Goal: Information Seeking & Learning: Learn about a topic

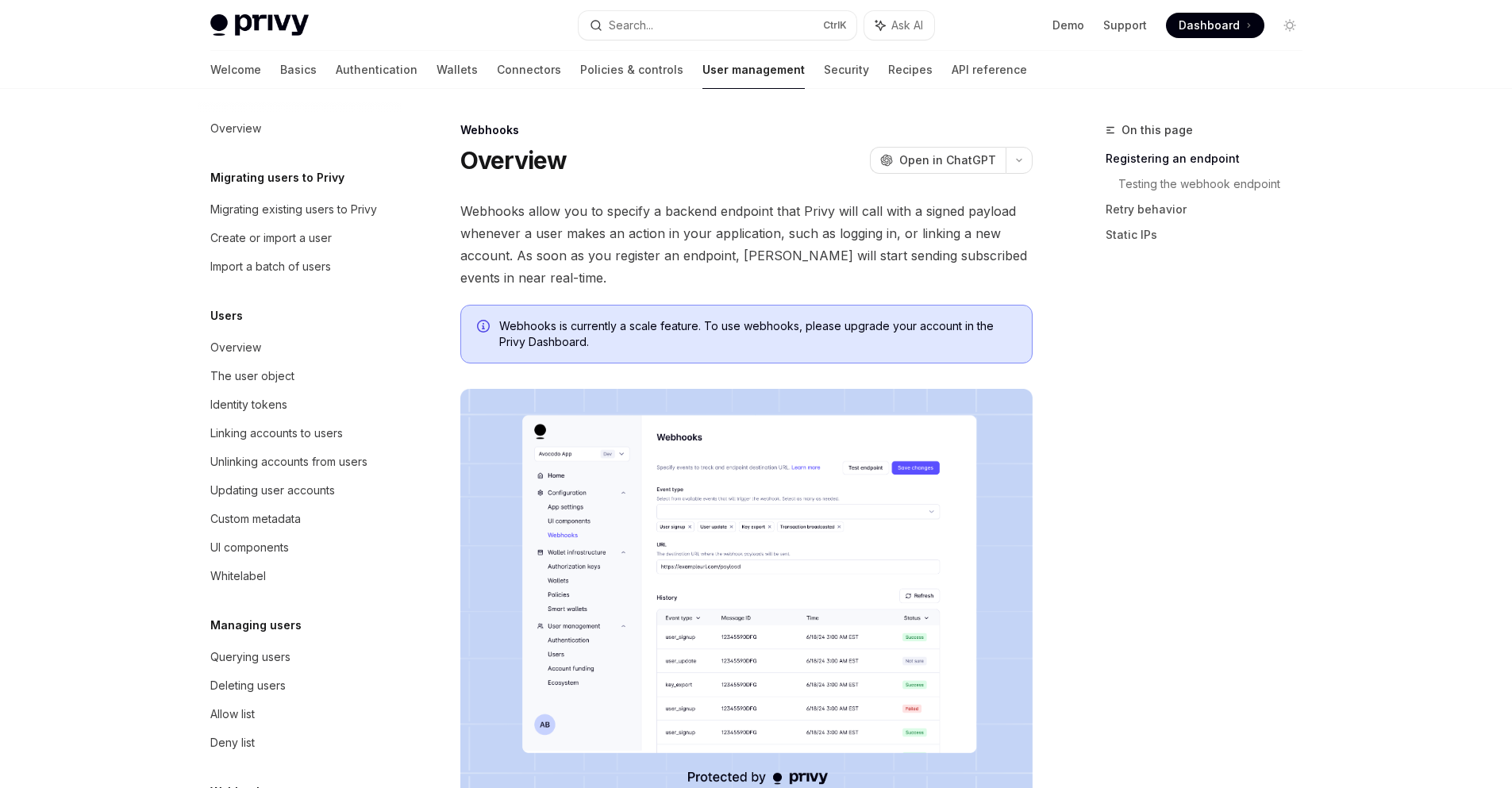
scroll to position [110, 0]
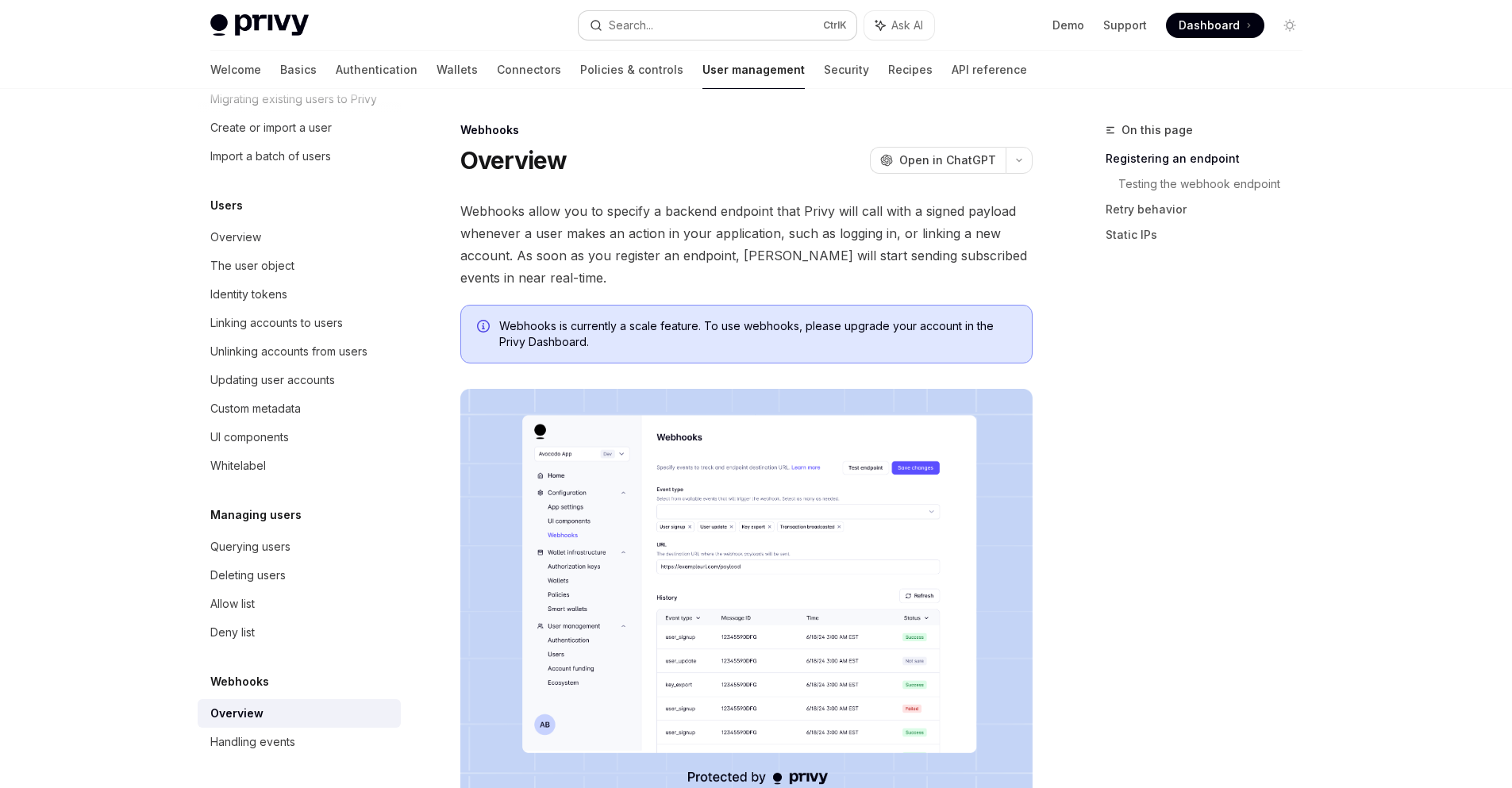
click at [724, 18] on button "Search... Ctrl K" at bounding box center [717, 26] width 278 height 29
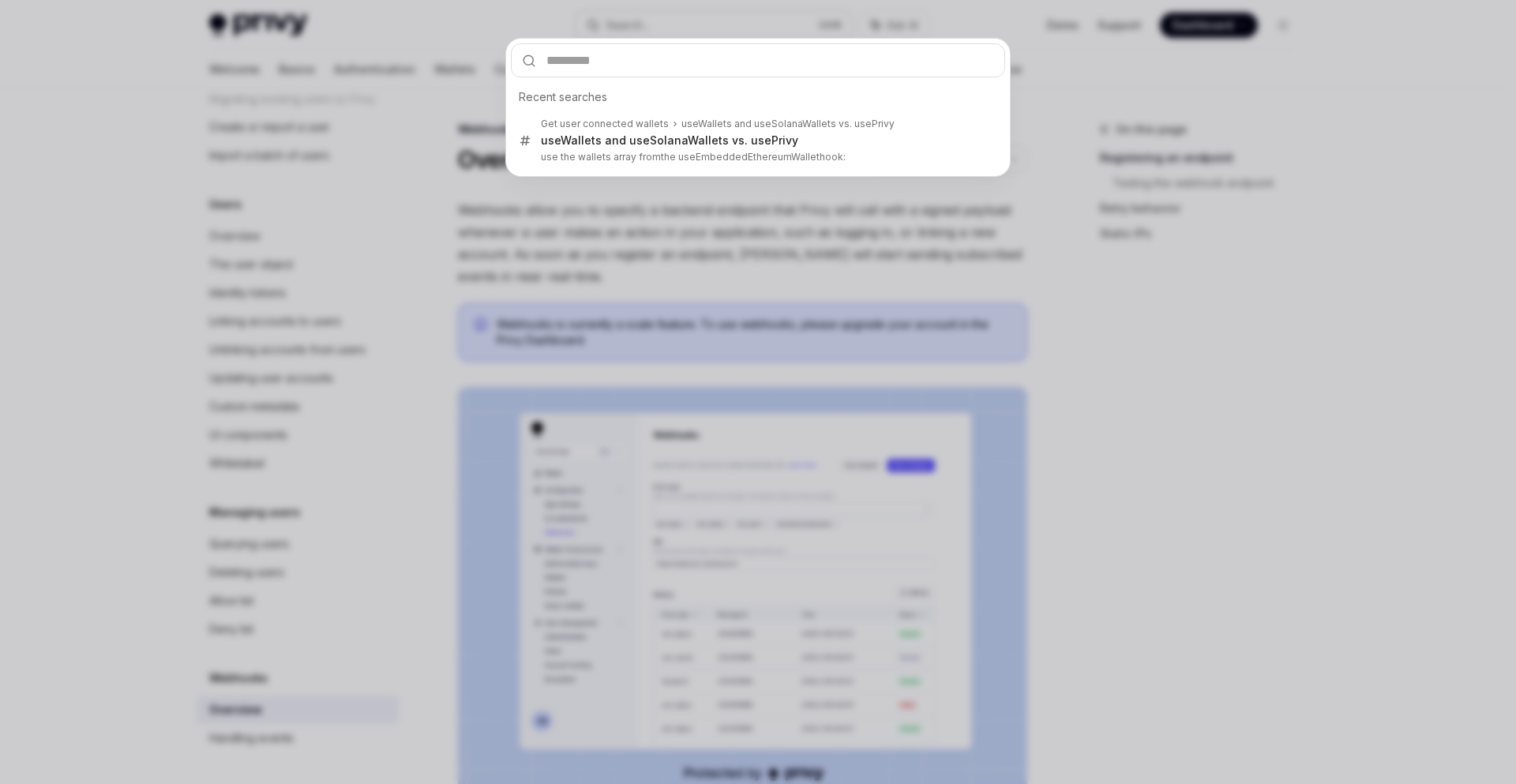
type input "***"
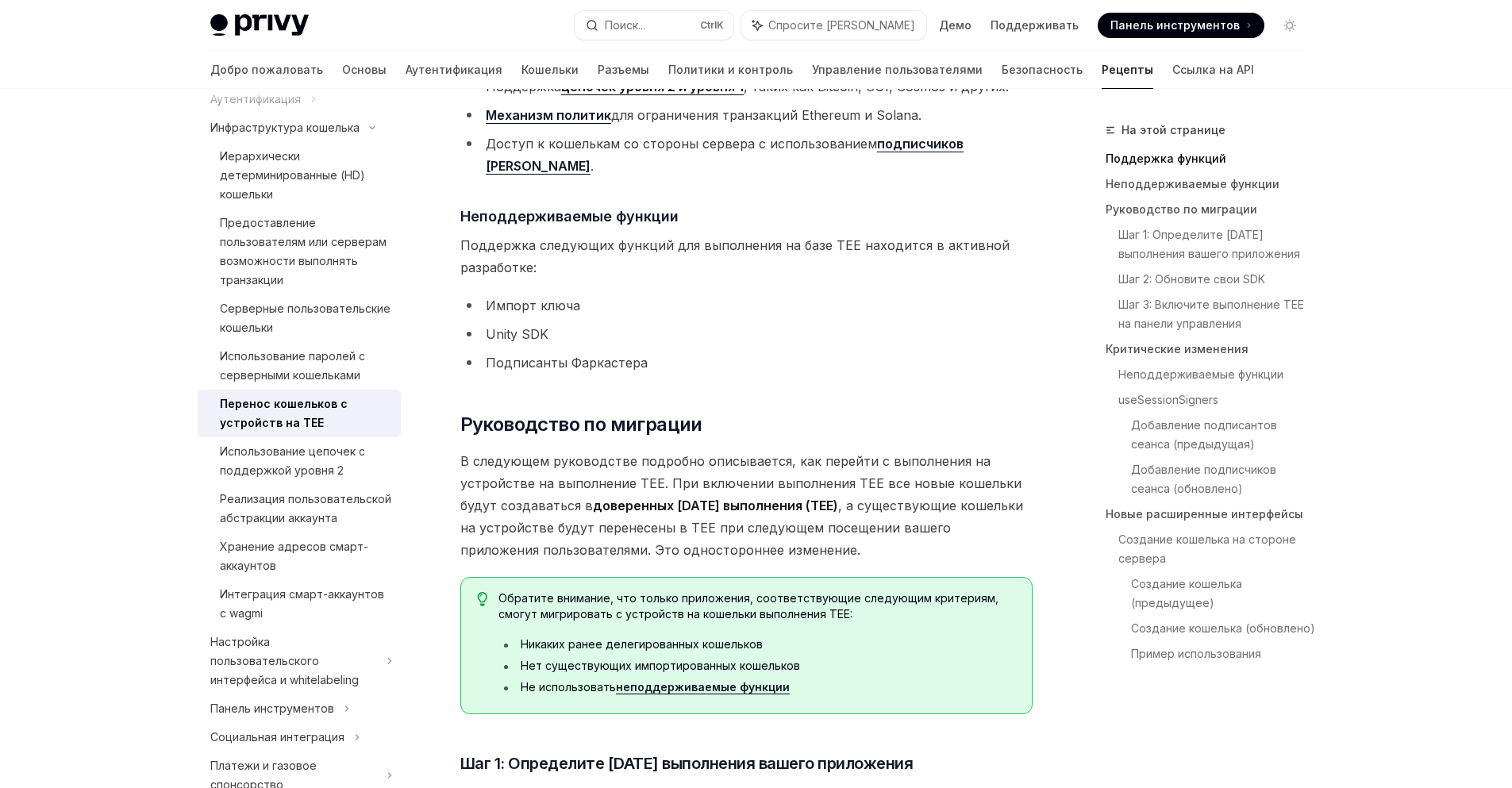
scroll to position [644, 0]
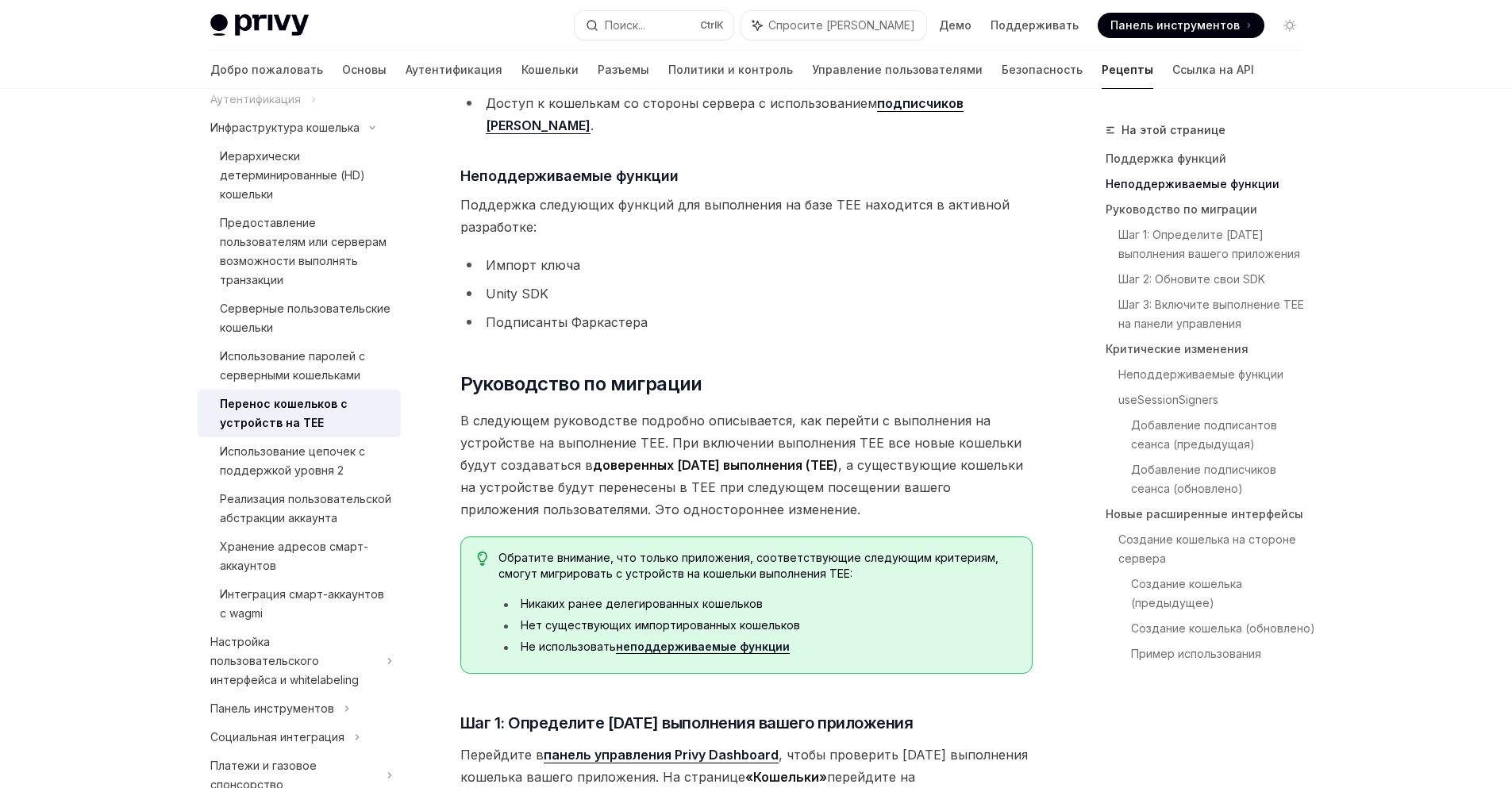
type textarea "*"
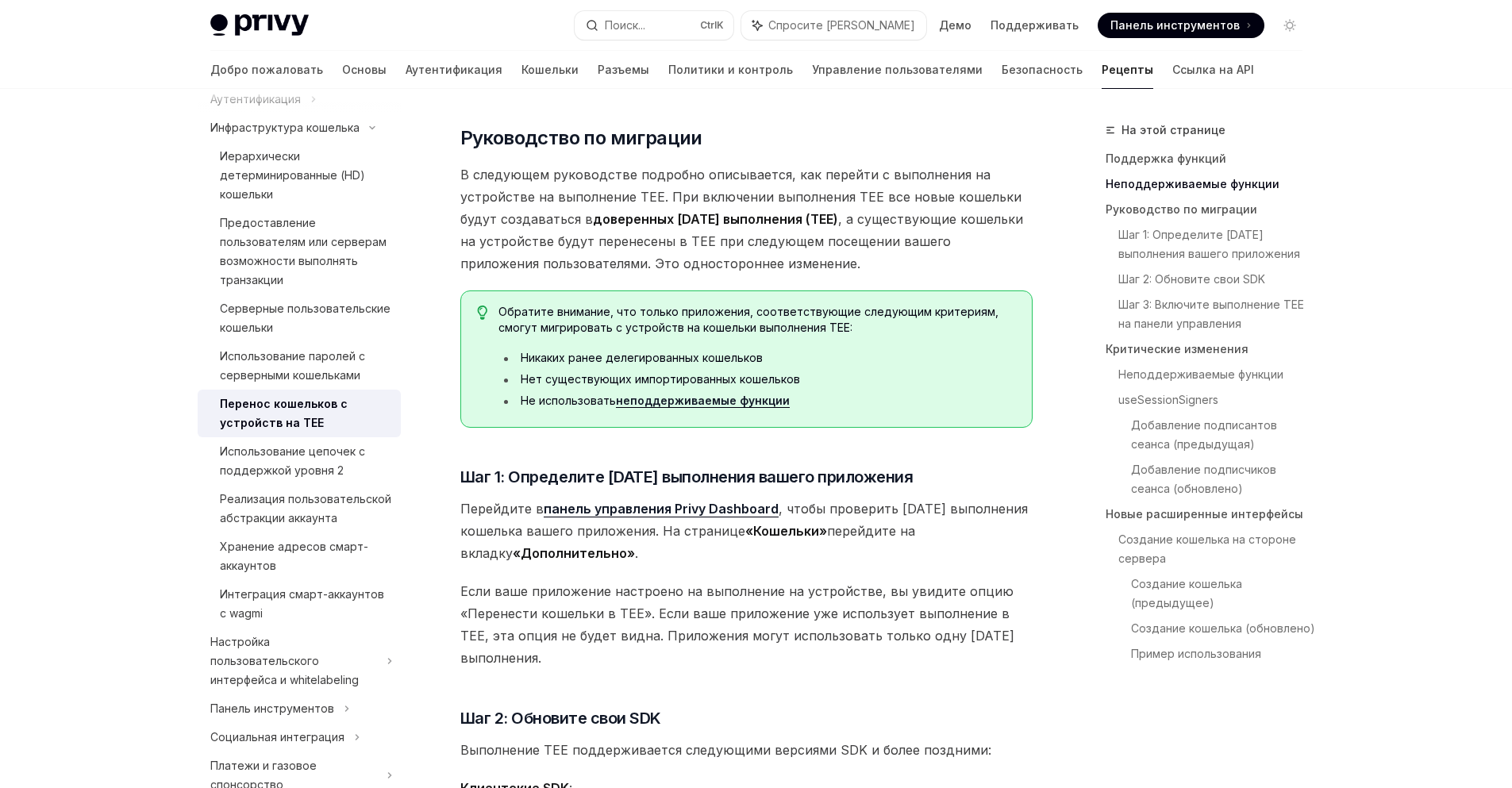
scroll to position [926, 0]
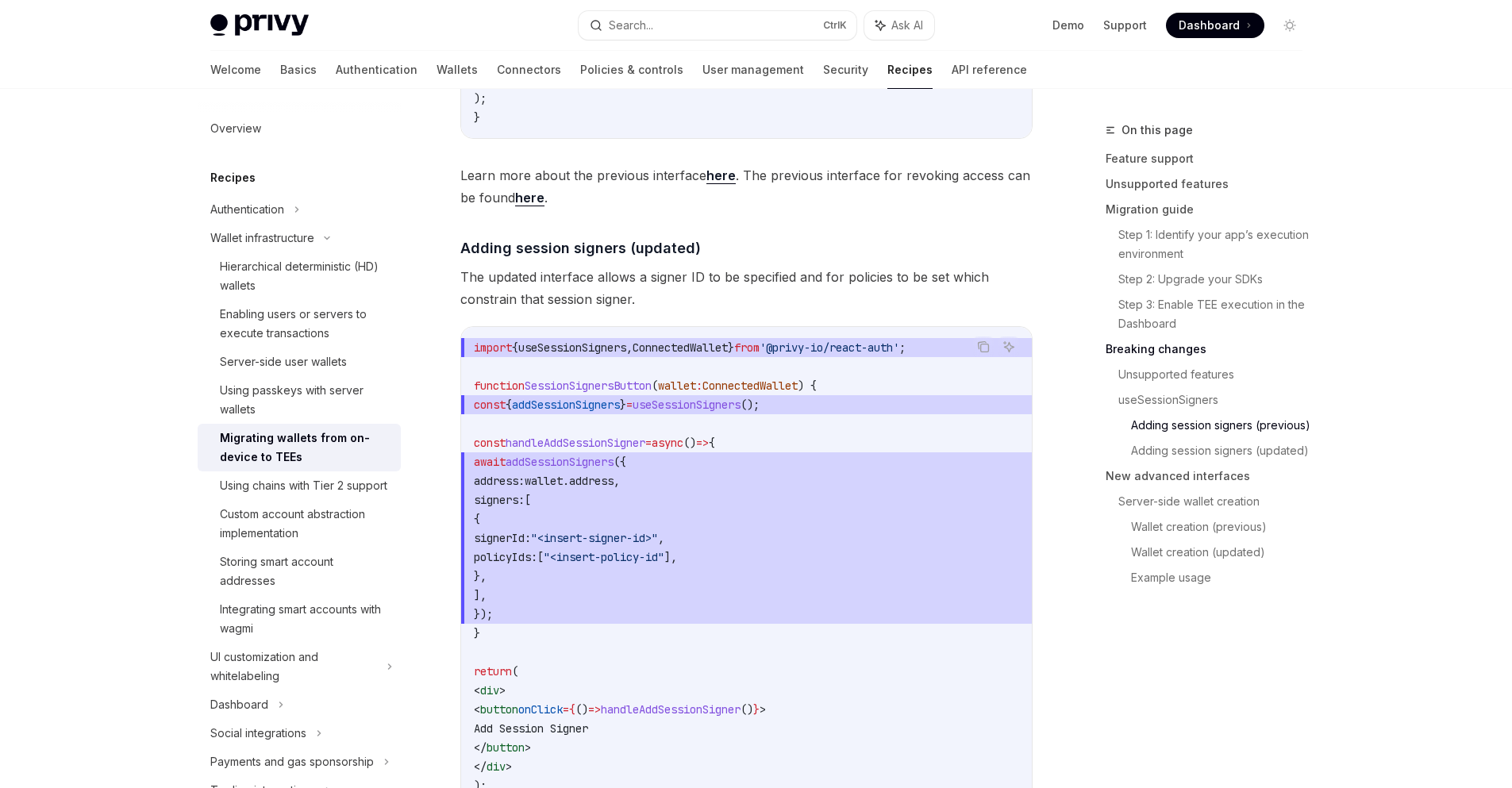
scroll to position [2961, 0]
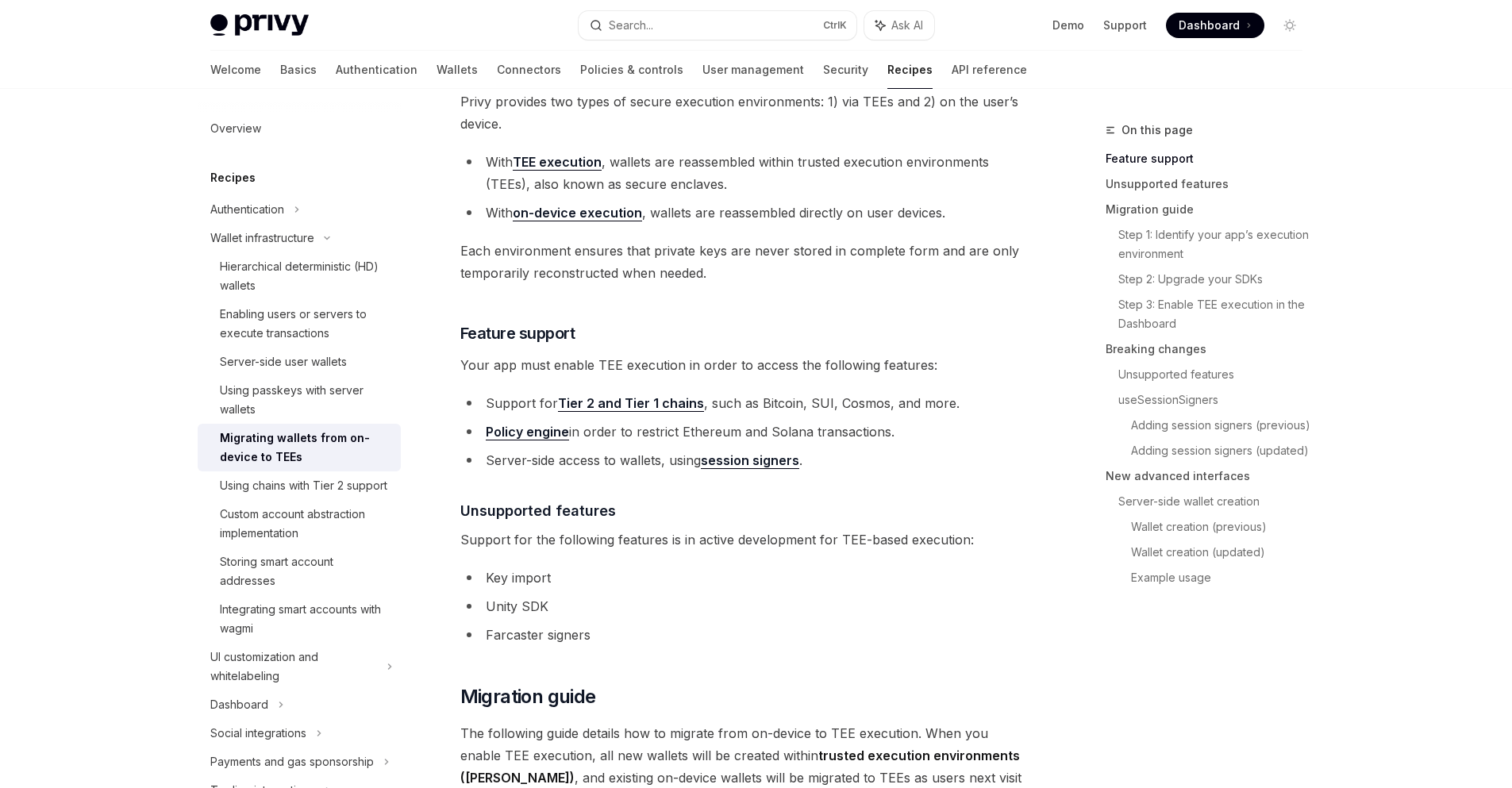
scroll to position [185, 0]
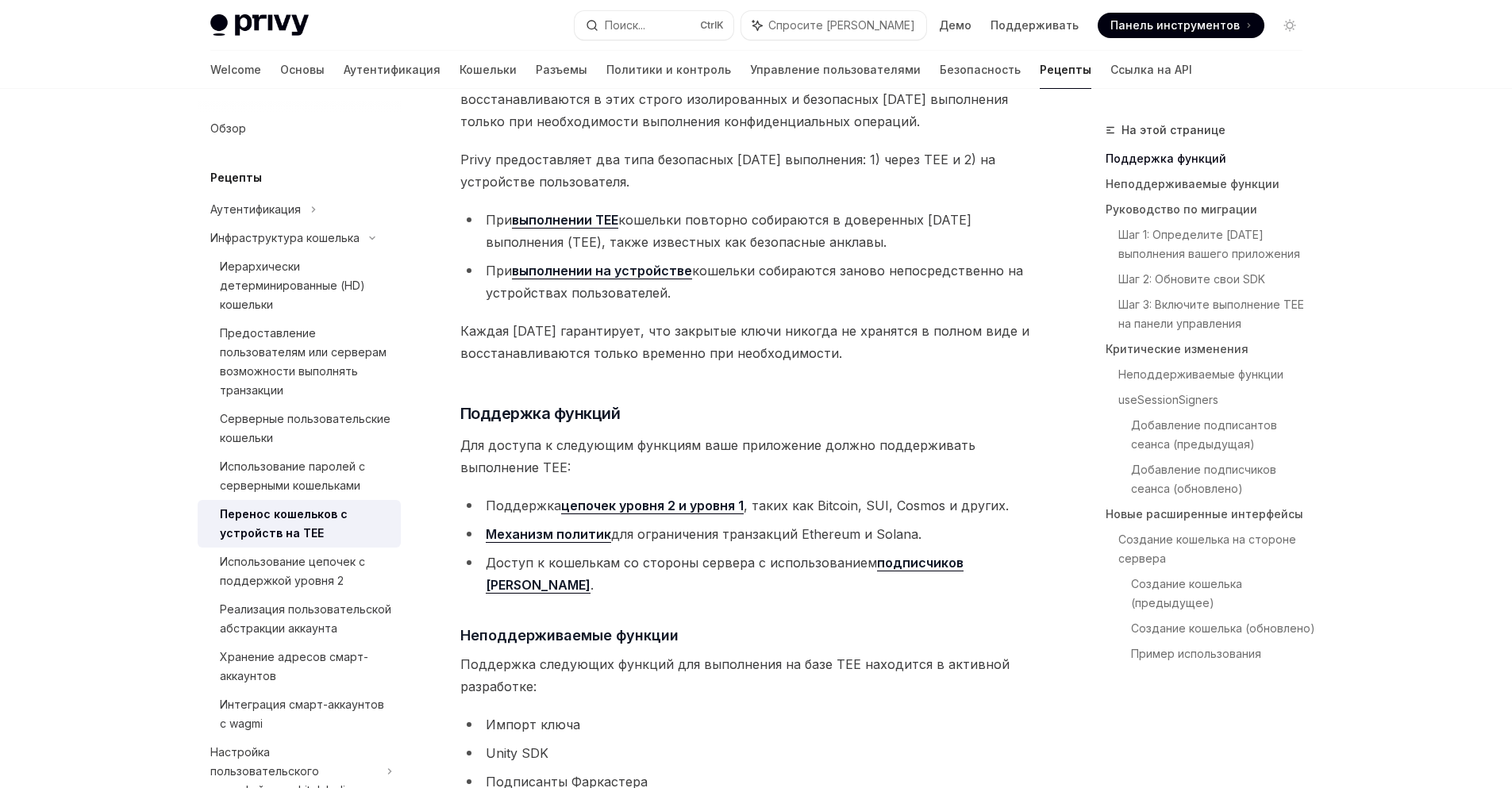
type textarea "*"
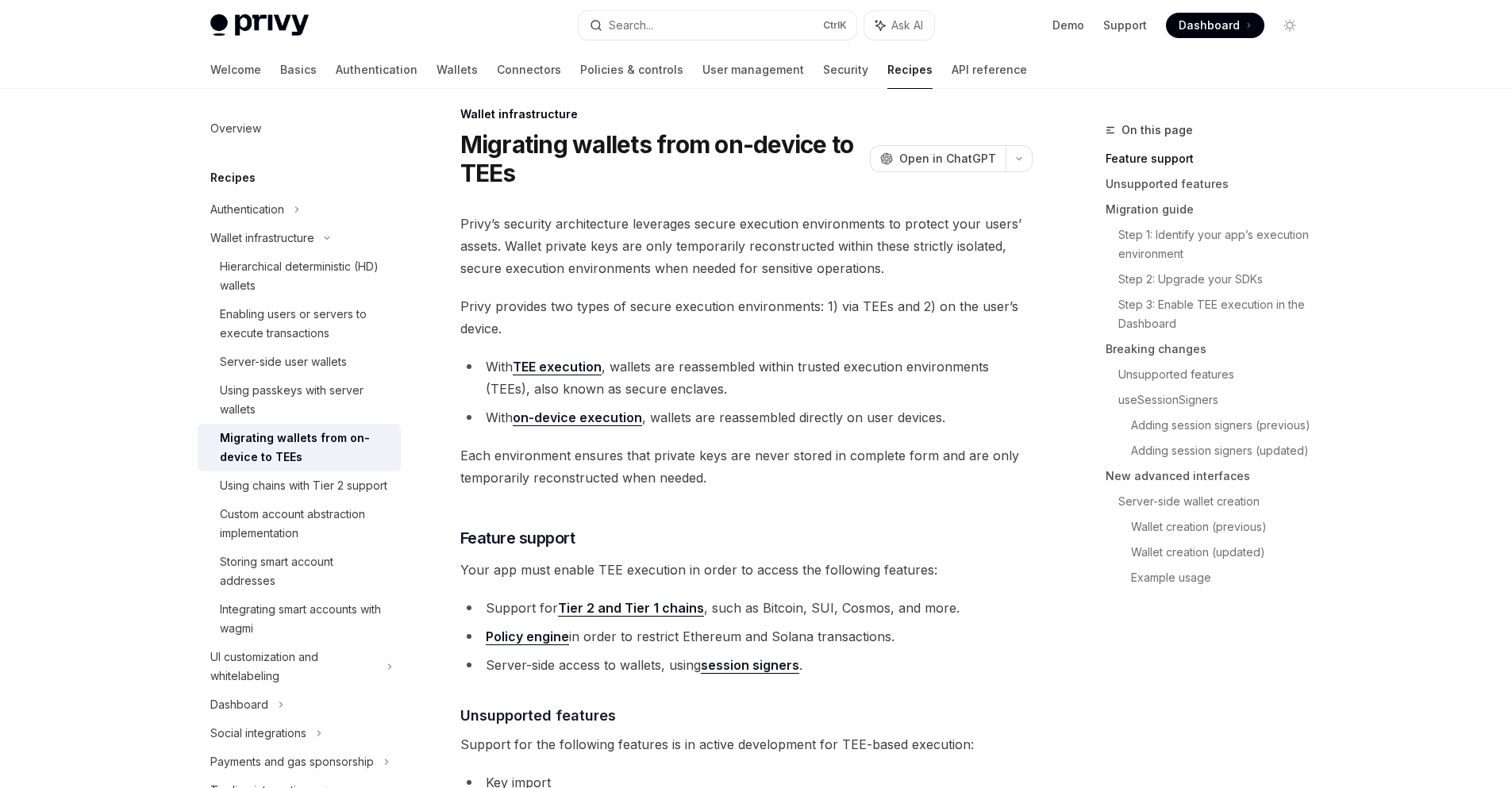
scroll to position [0, 0]
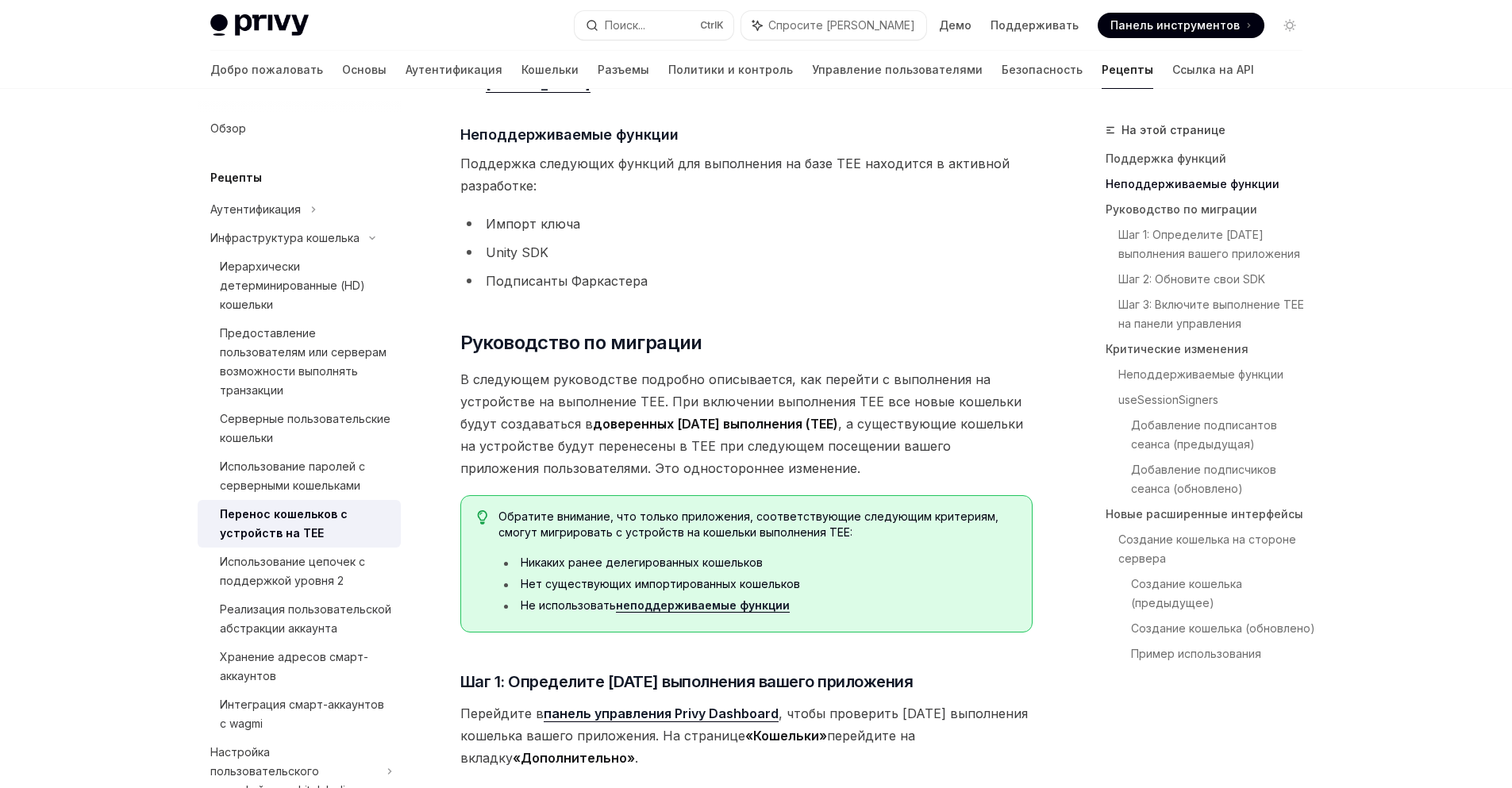
scroll to position [740, 0]
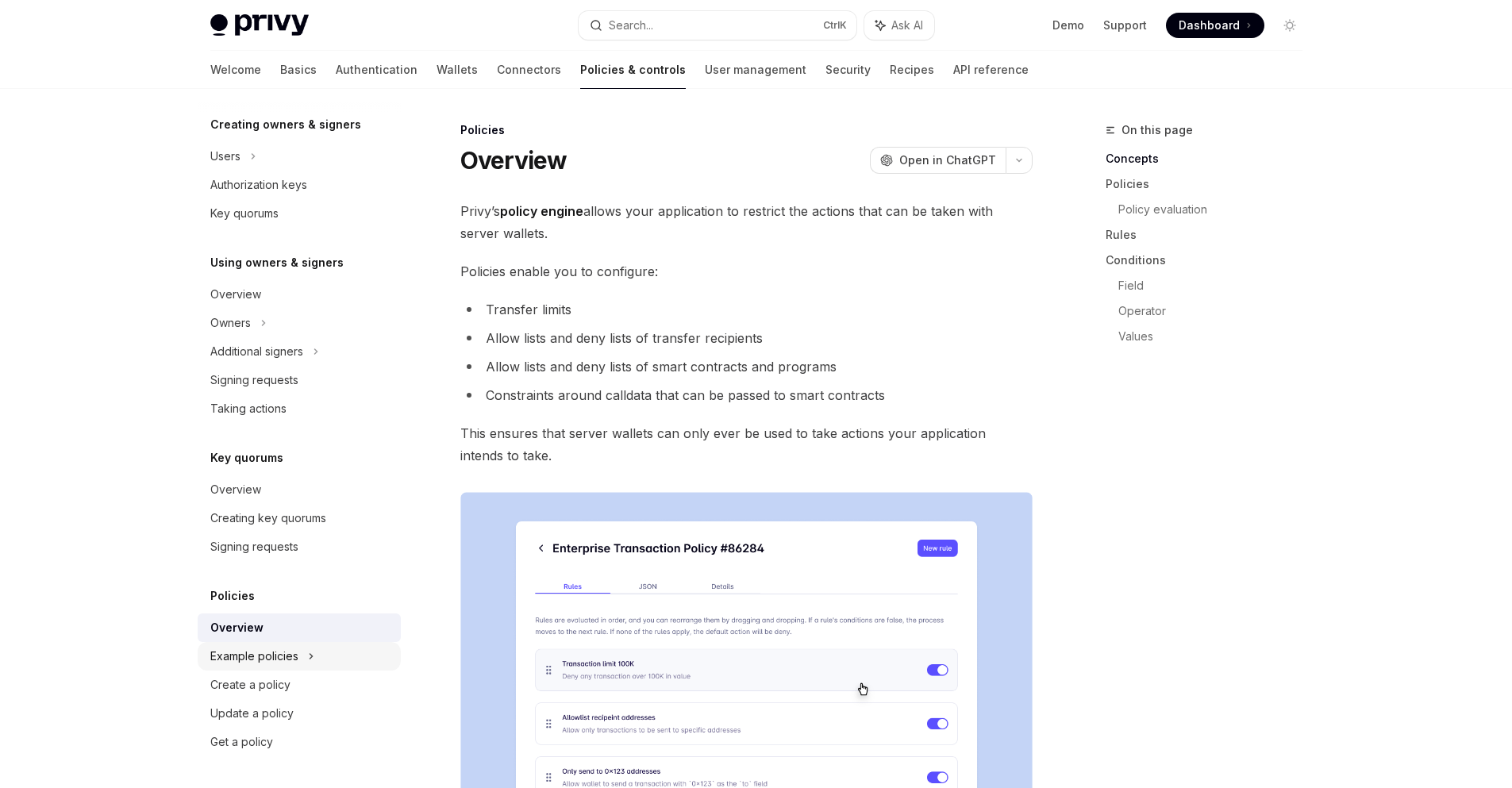
click at [270, 28] on div "Example policies" at bounding box center [279, 18] width 138 height 19
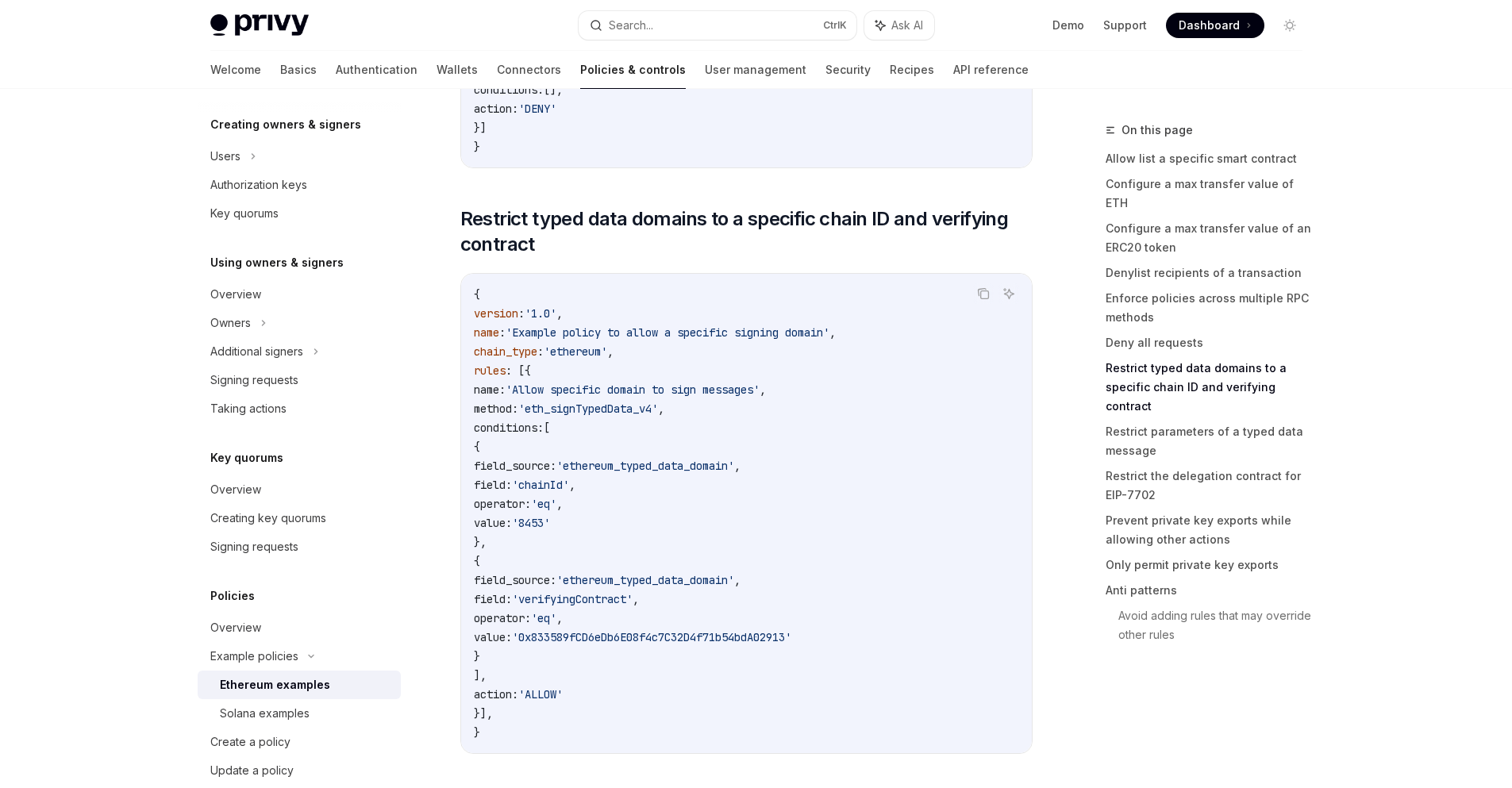
scroll to position [4072, 0]
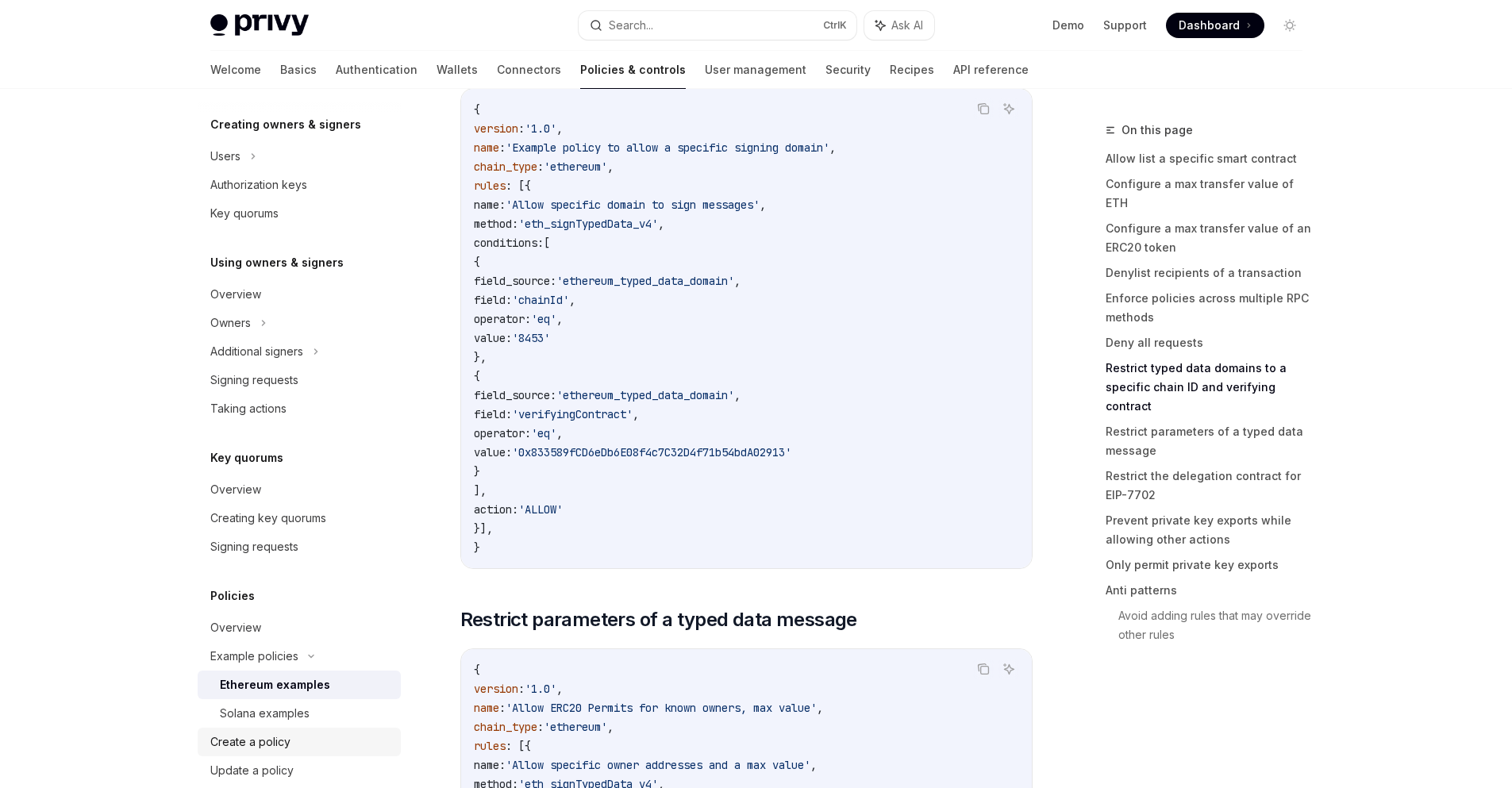
click at [248, 735] on div "Create a policy" at bounding box center [250, 742] width 80 height 19
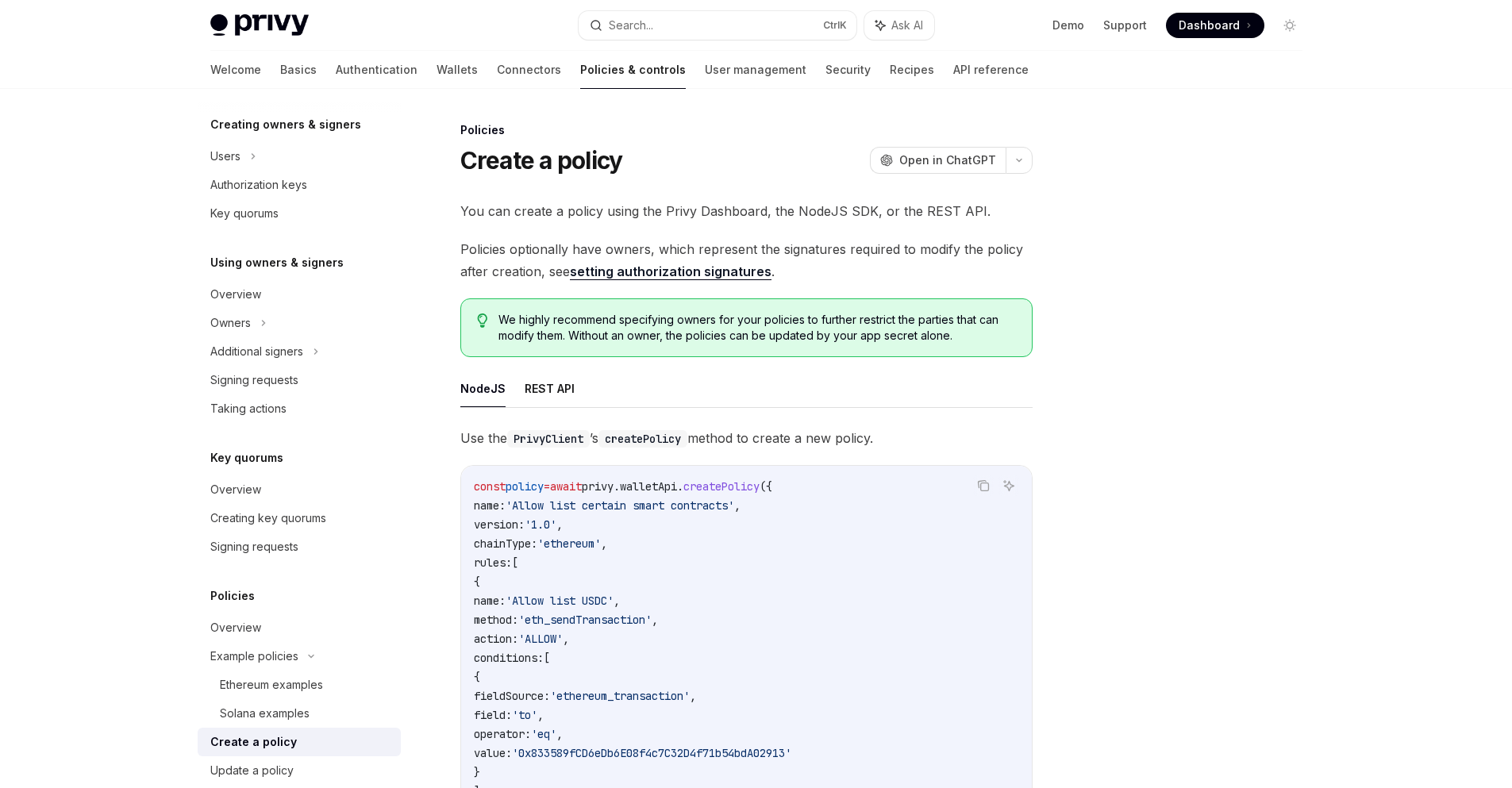
type textarea "*"
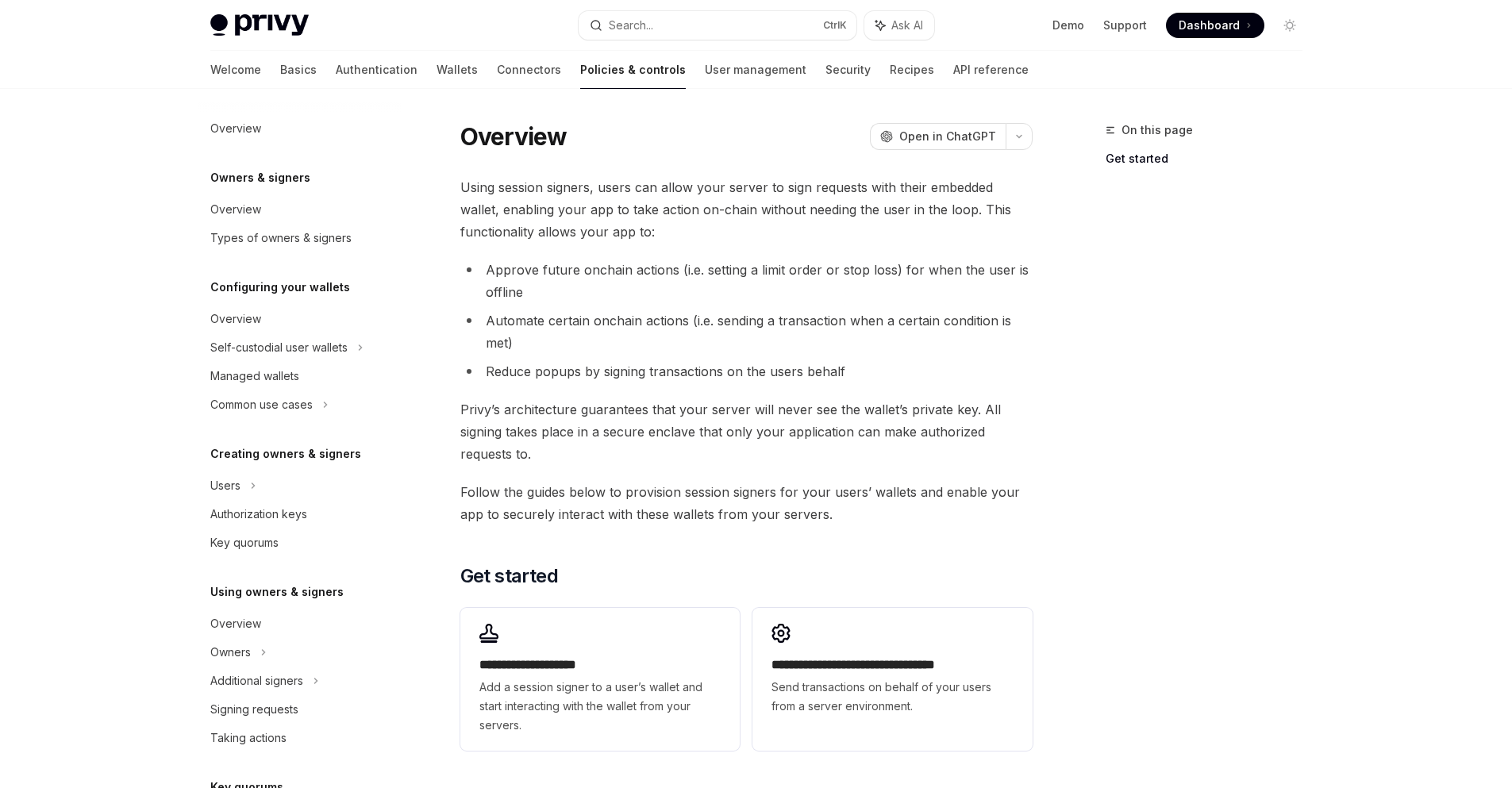
type textarea "*"
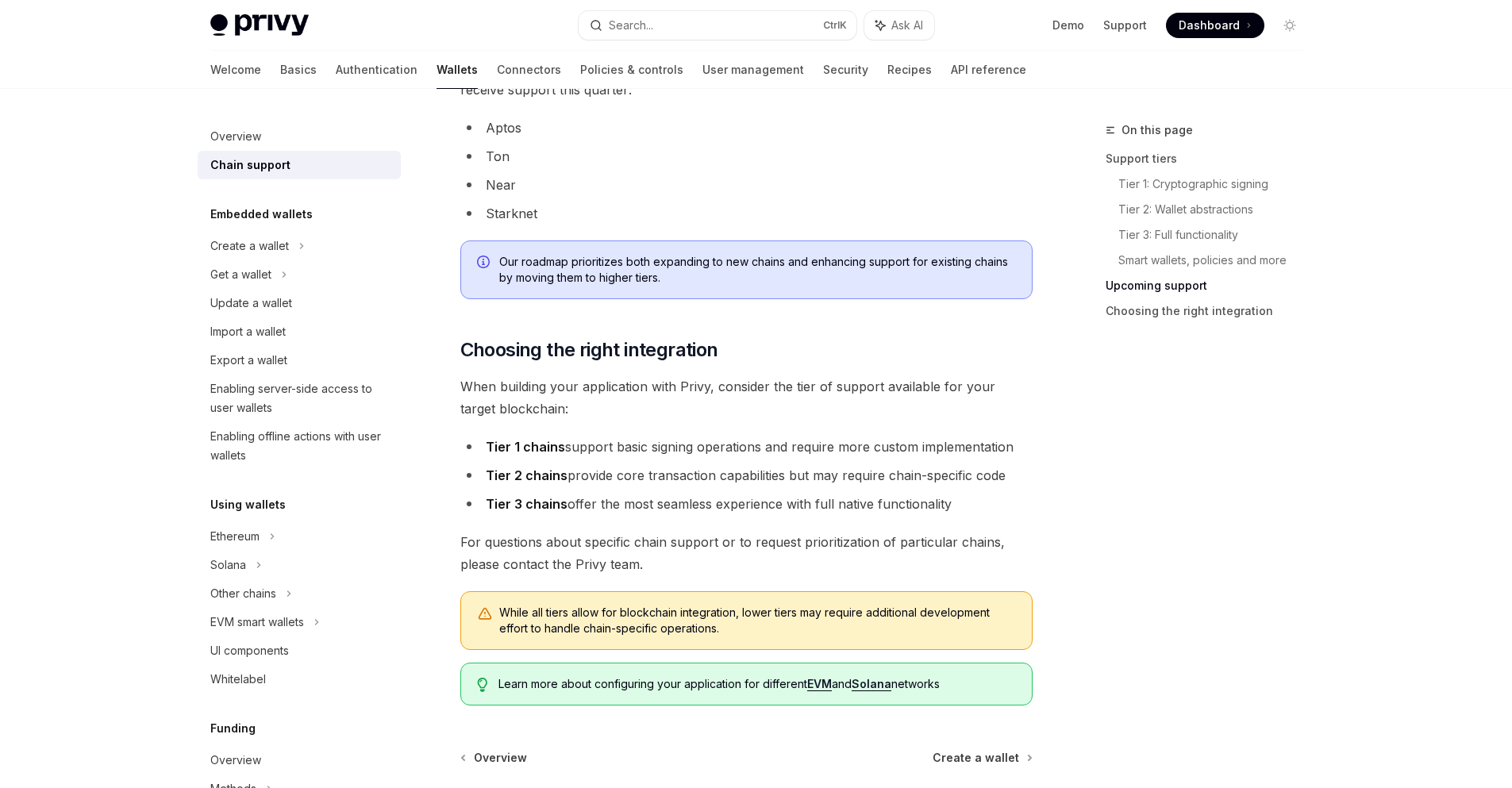
scroll to position [1547, 0]
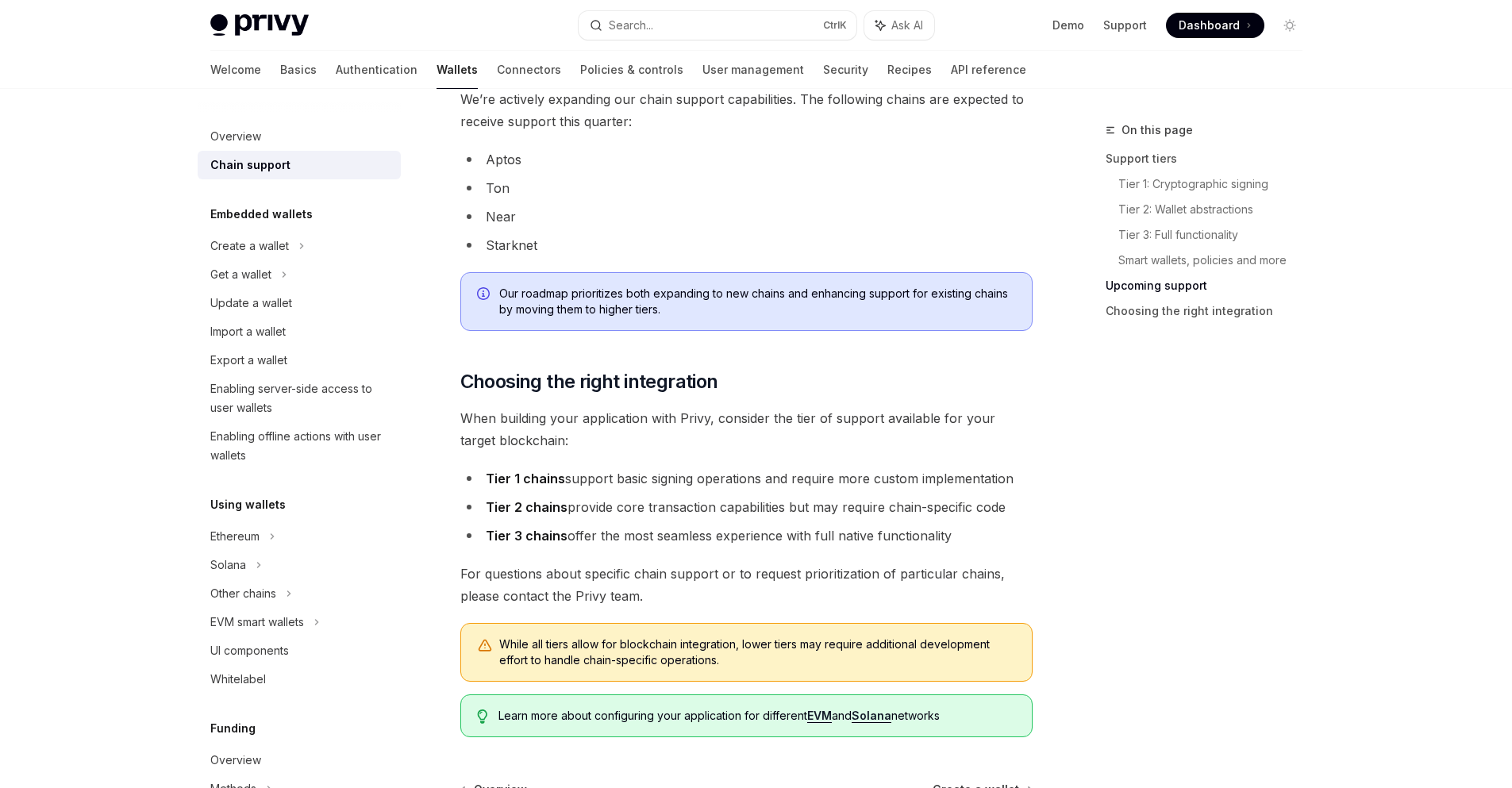
click at [829, 716] on link "EVM" at bounding box center [820, 715] width 25 height 14
type textarea "*"
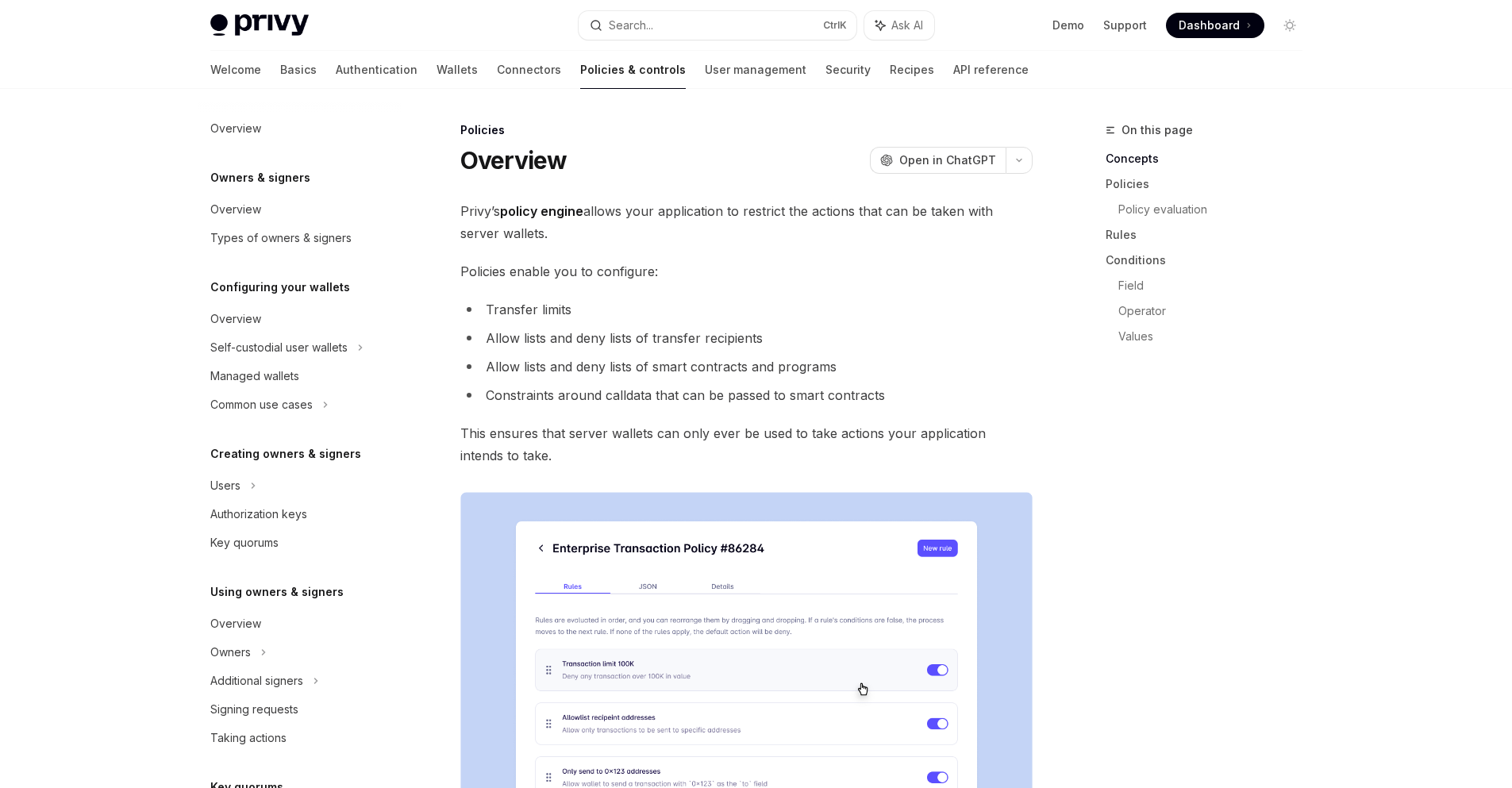
scroll to position [330, 0]
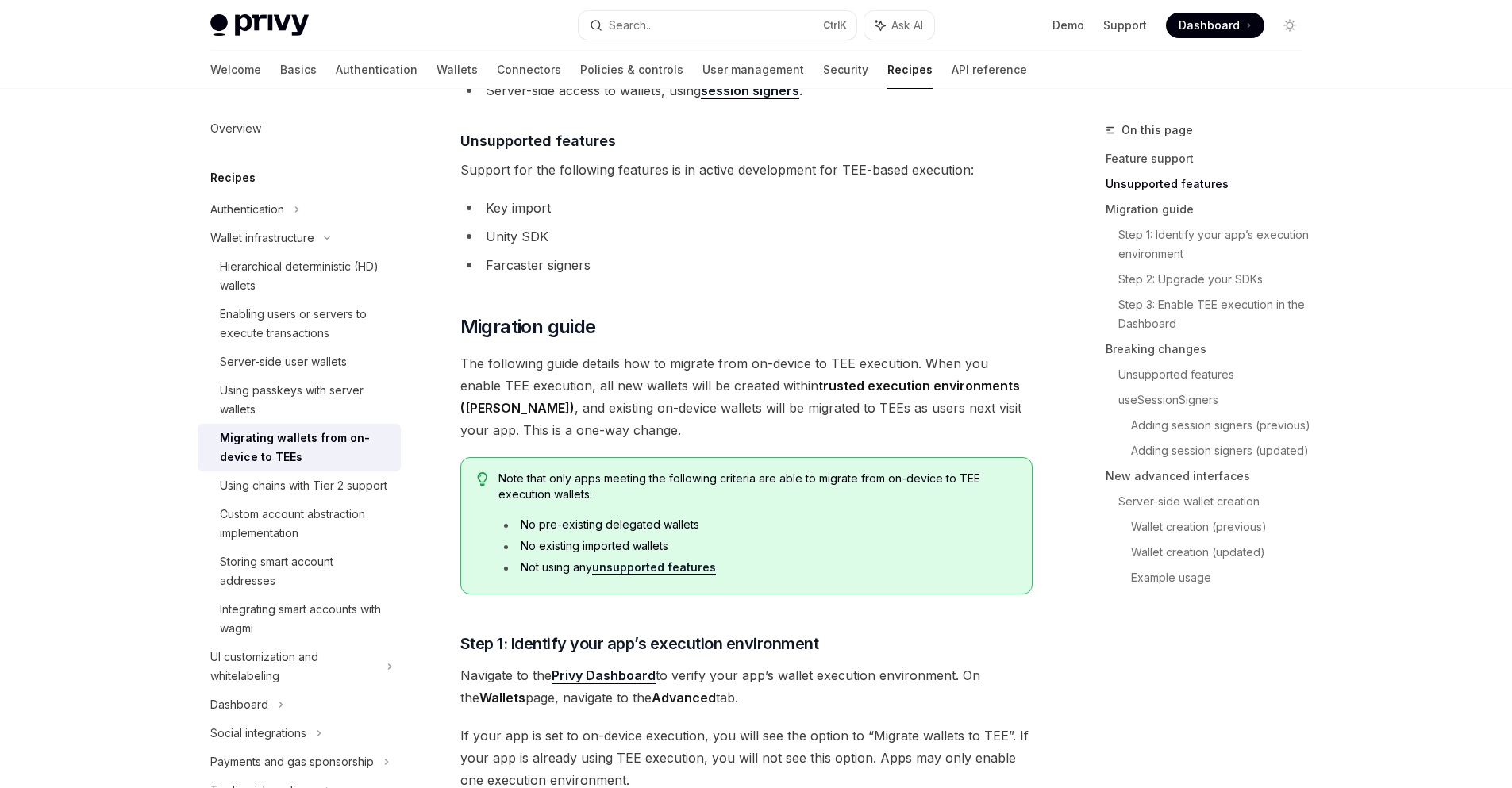
scroll to position [600, 0]
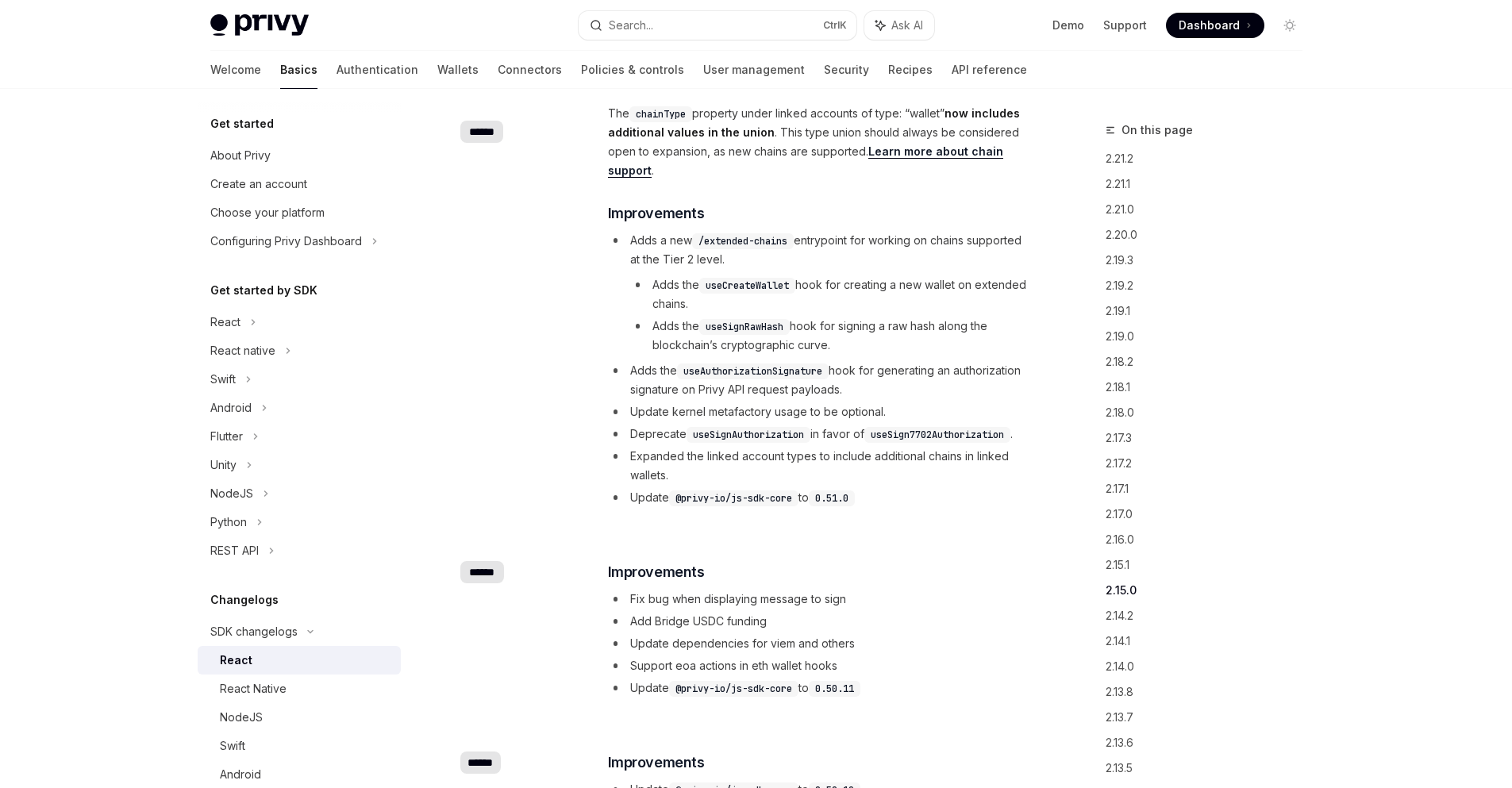
scroll to position [4072, 0]
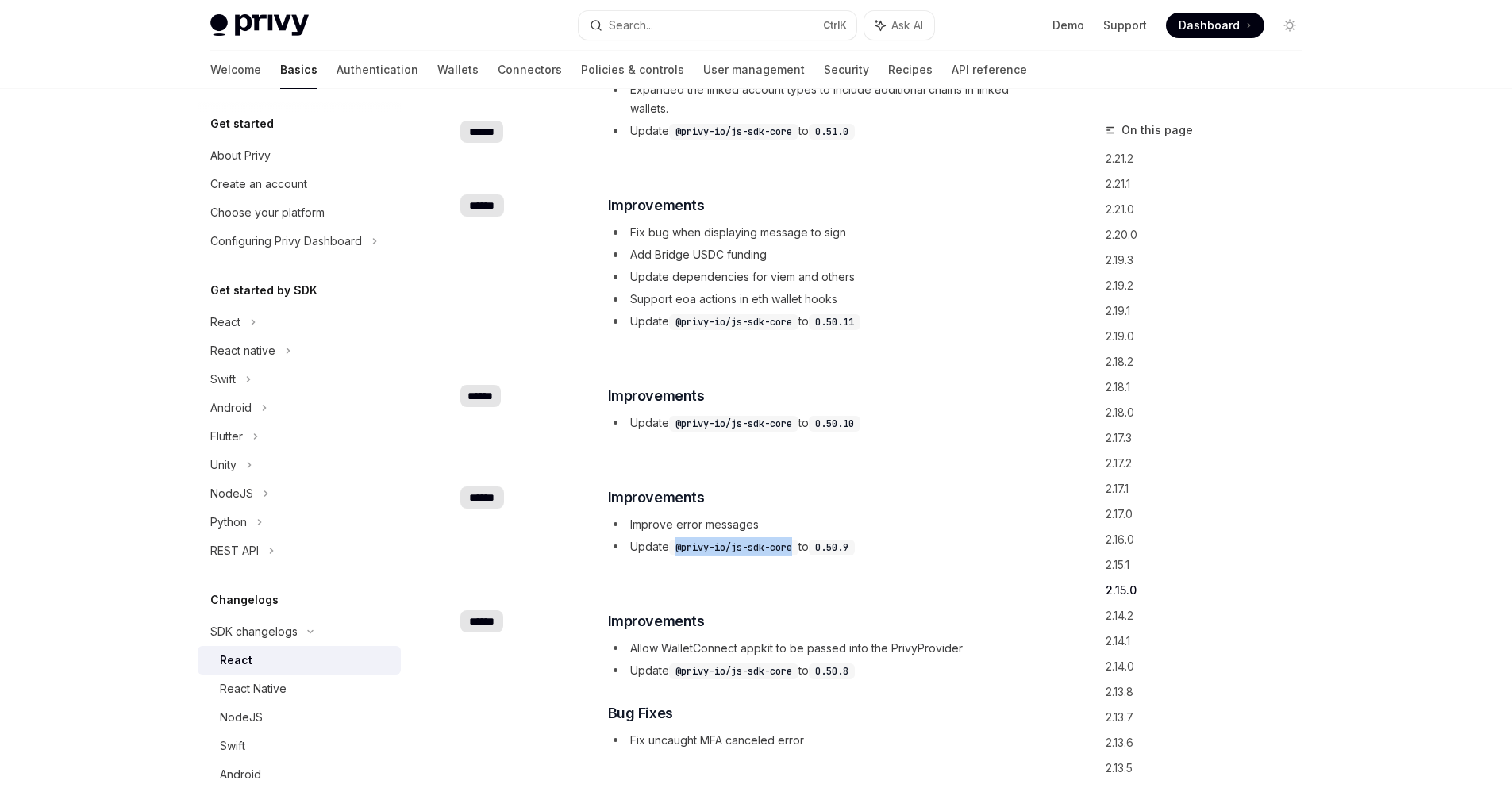
drag, startPoint x: 679, startPoint y: 564, endPoint x: 796, endPoint y: 566, distance: 117.0
click at [796, 555] on code "@privy-io/js-sdk-core" at bounding box center [733, 547] width 129 height 16
copy code "@privy-io/js-sdk-core"
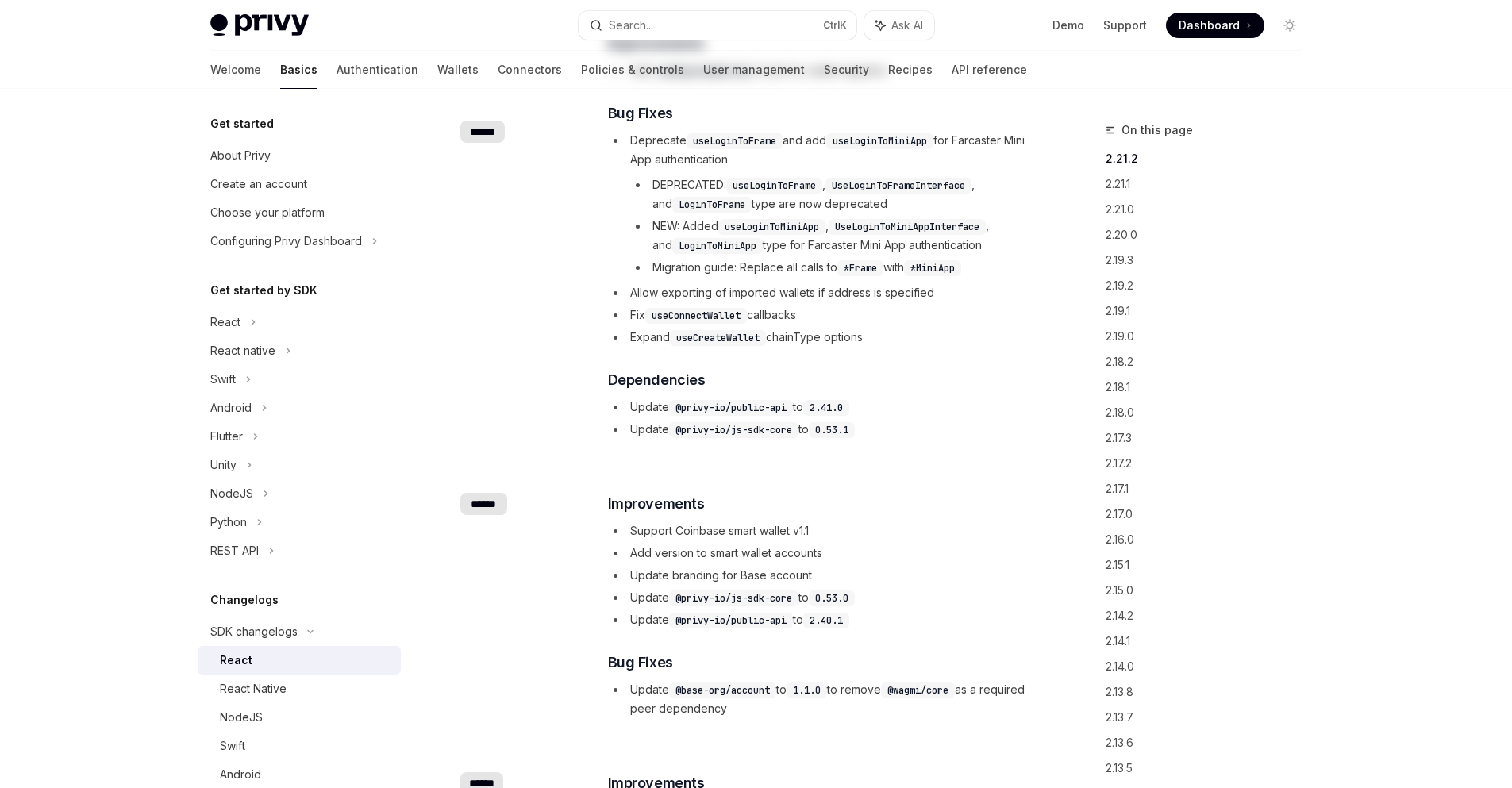
scroll to position [0, 0]
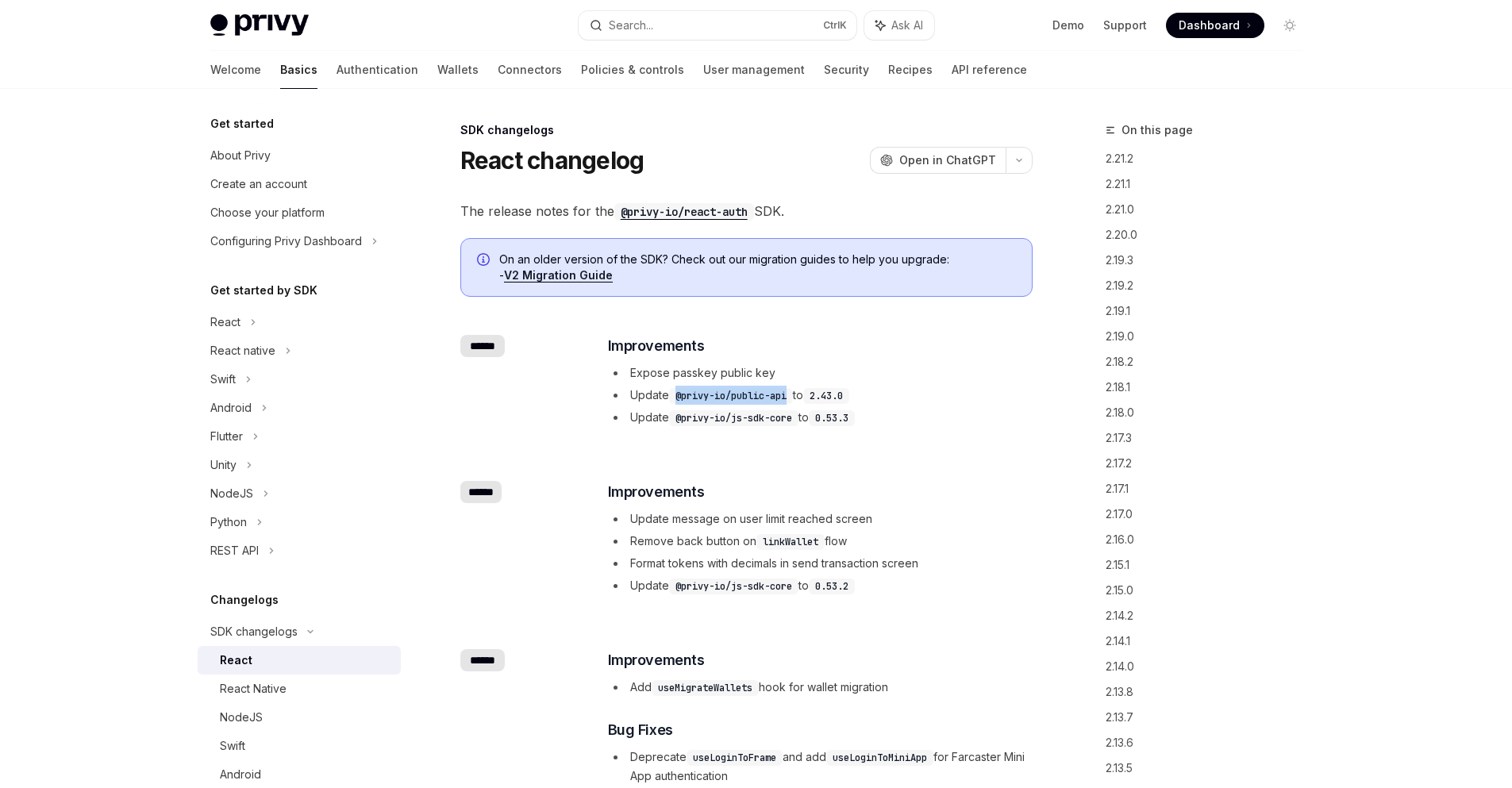
drag, startPoint x: 791, startPoint y: 400, endPoint x: 676, endPoint y: 402, distance: 115.0
click at [676, 402] on code "@privy-io/public-api" at bounding box center [731, 395] width 124 height 16
copy code "@privy-io/public-api"
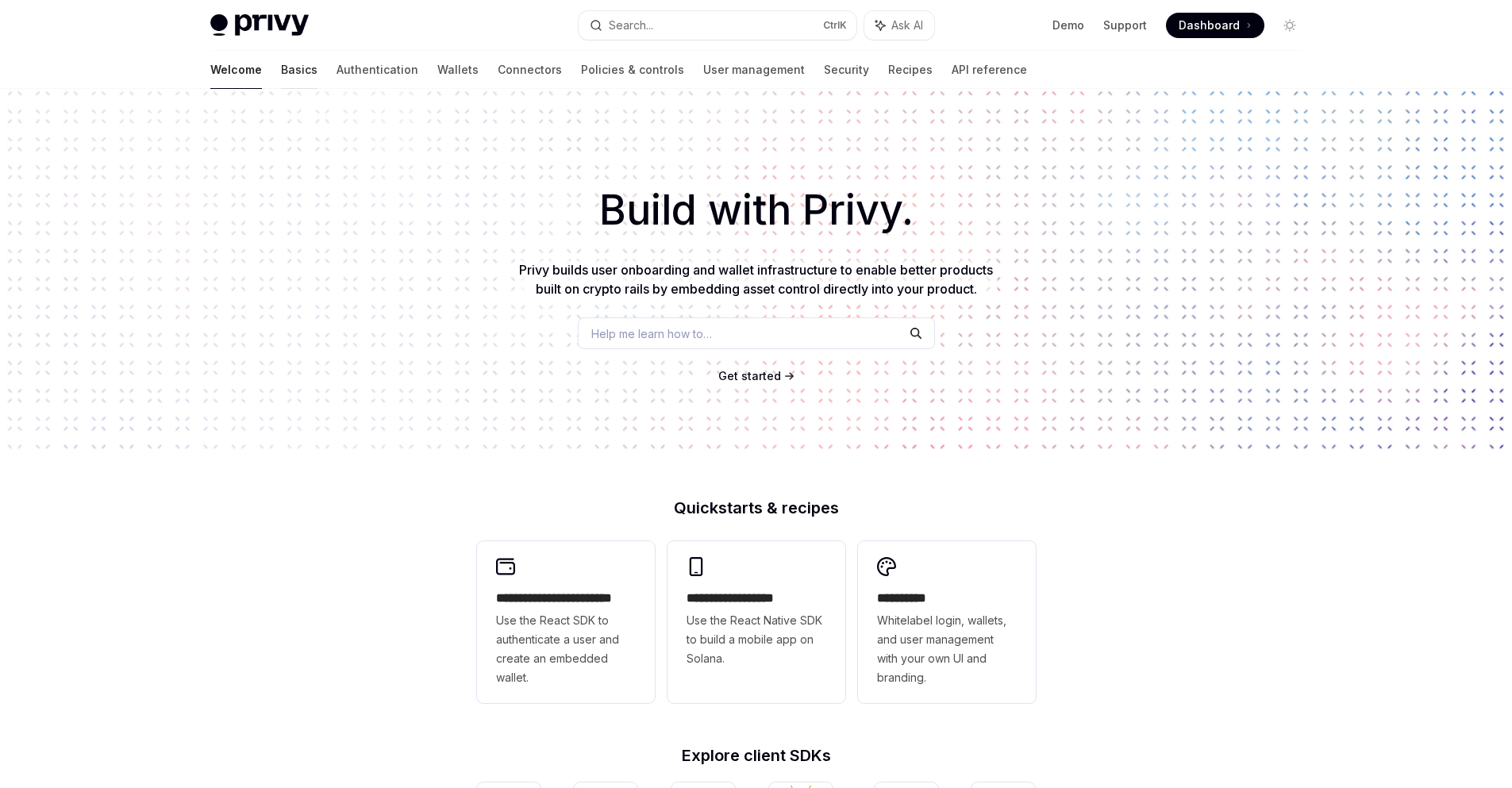
click at [281, 57] on link "Basics" at bounding box center [299, 70] width 36 height 38
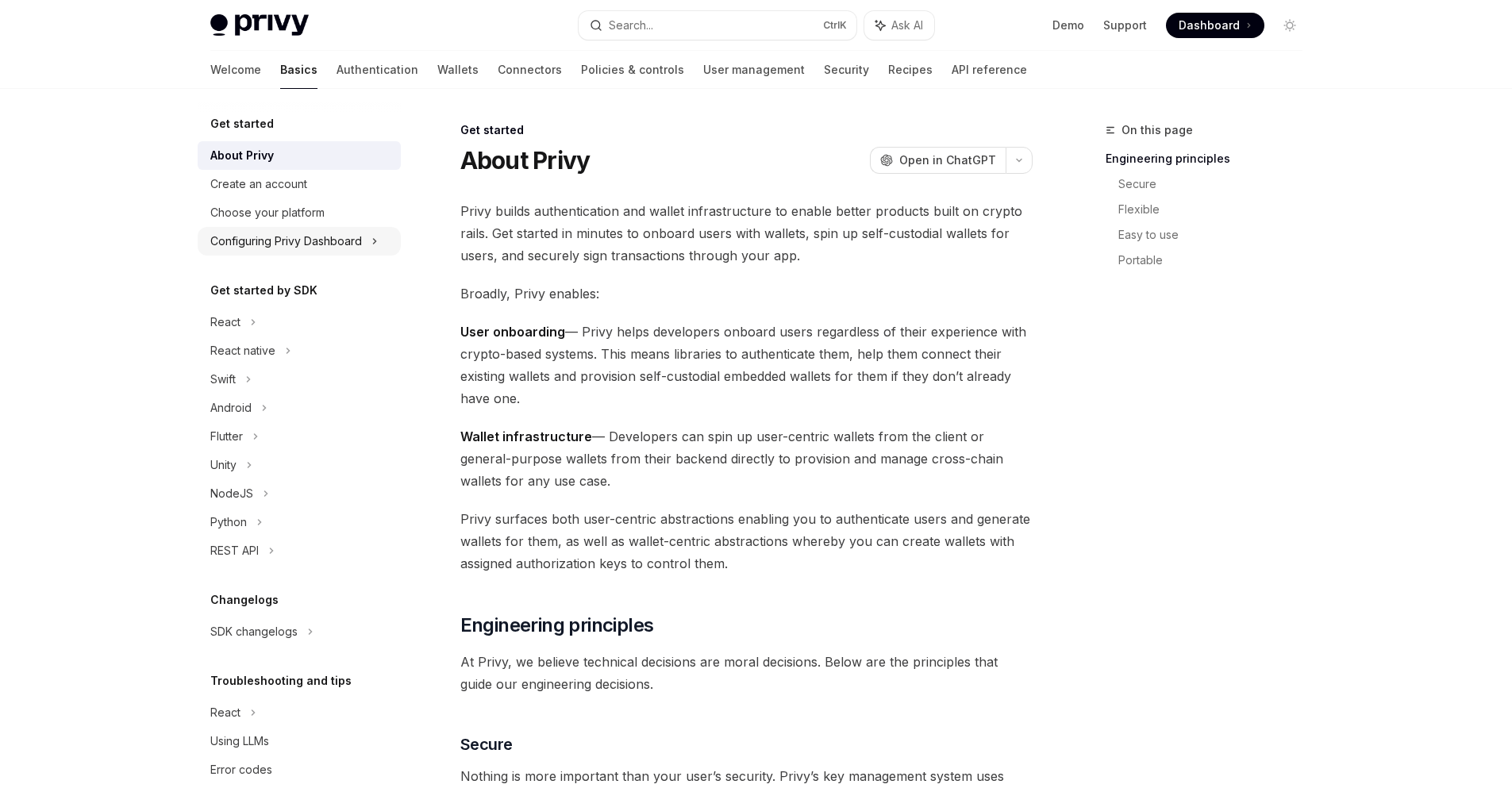
click at [348, 243] on div "Configuring Privy Dashboard" at bounding box center [286, 242] width 152 height 19
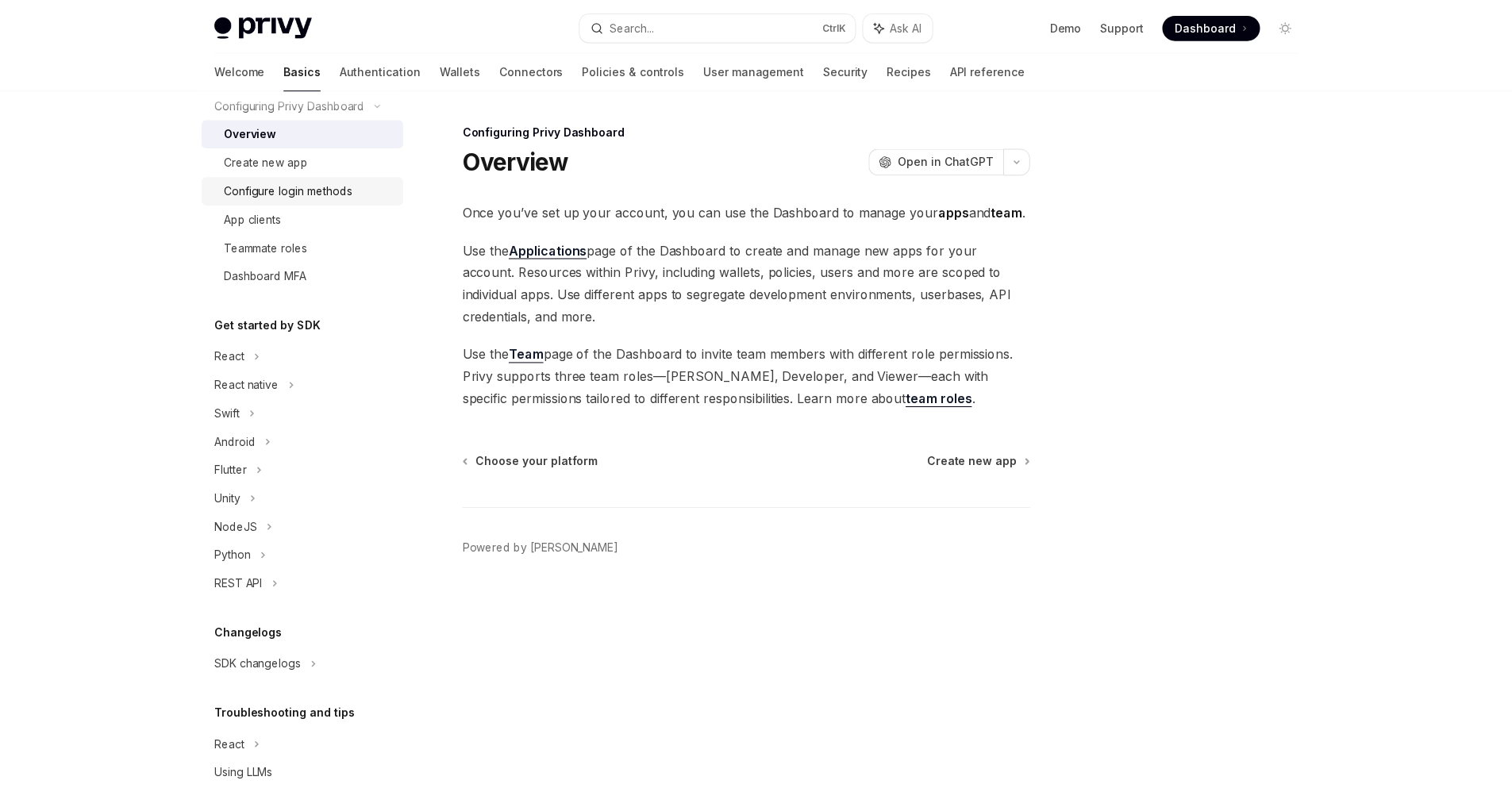
scroll to position [199, 0]
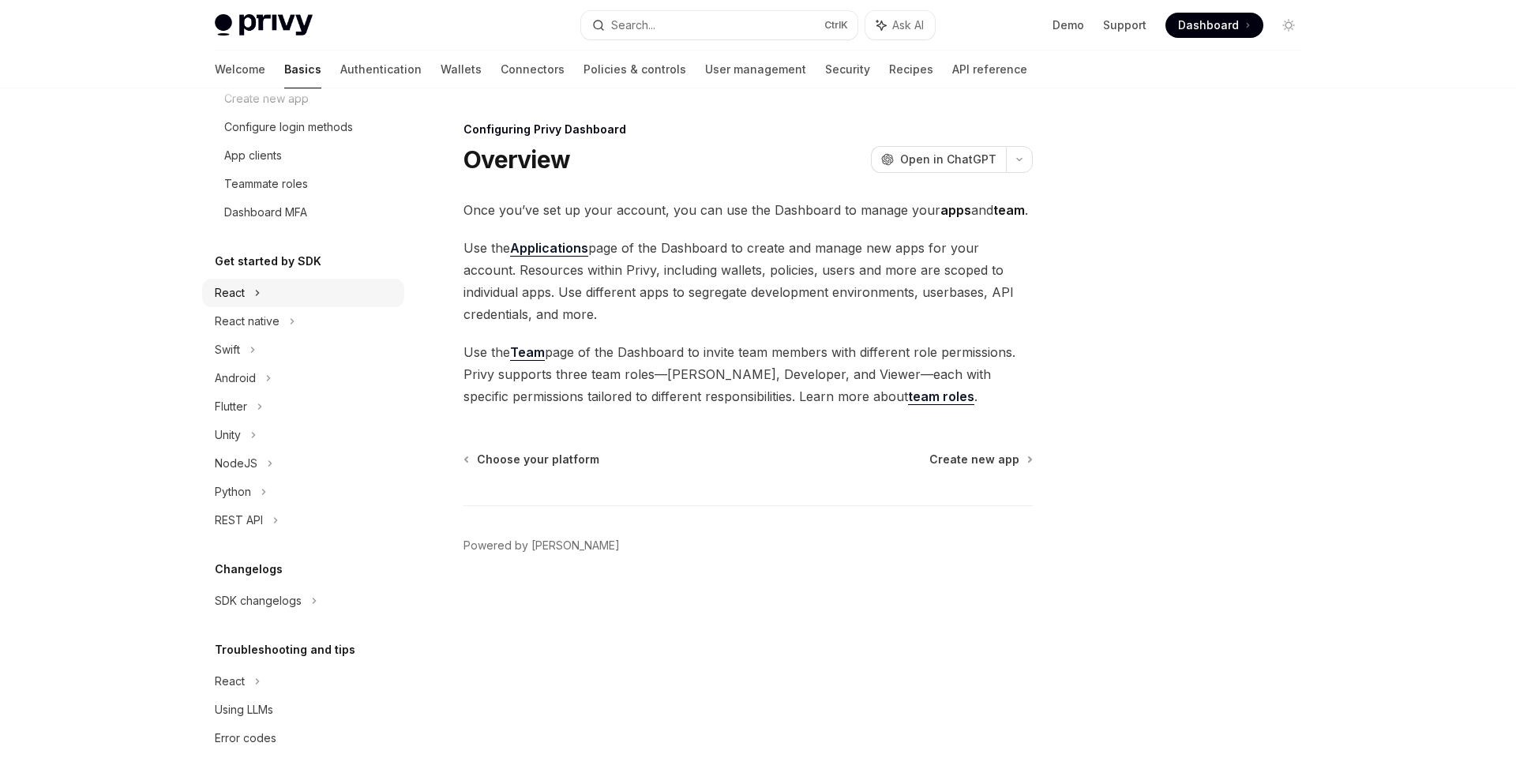
click at [221, 298] on div "React" at bounding box center [230, 293] width 30 height 19
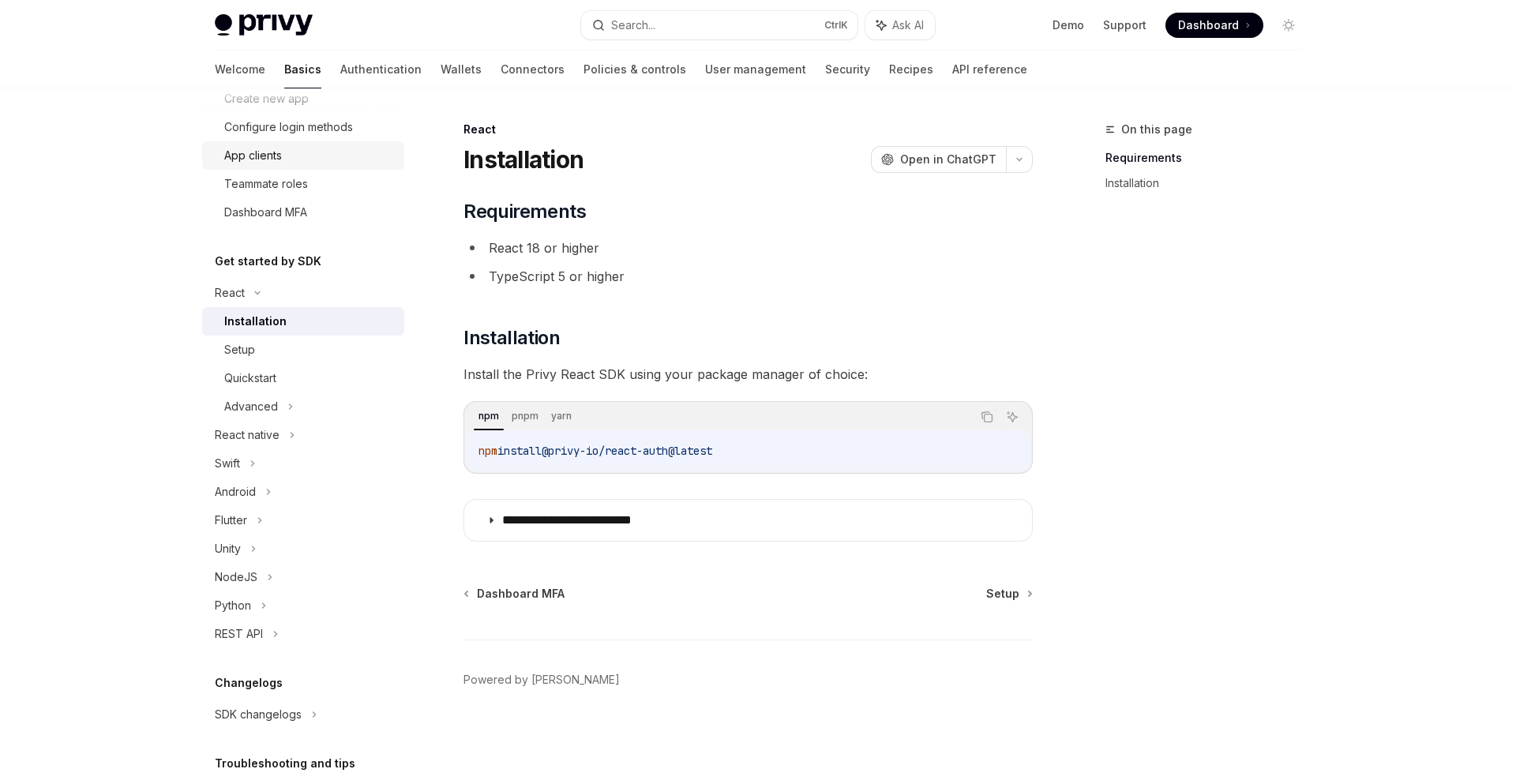
click at [263, 154] on div "App clients" at bounding box center [253, 156] width 58 height 19
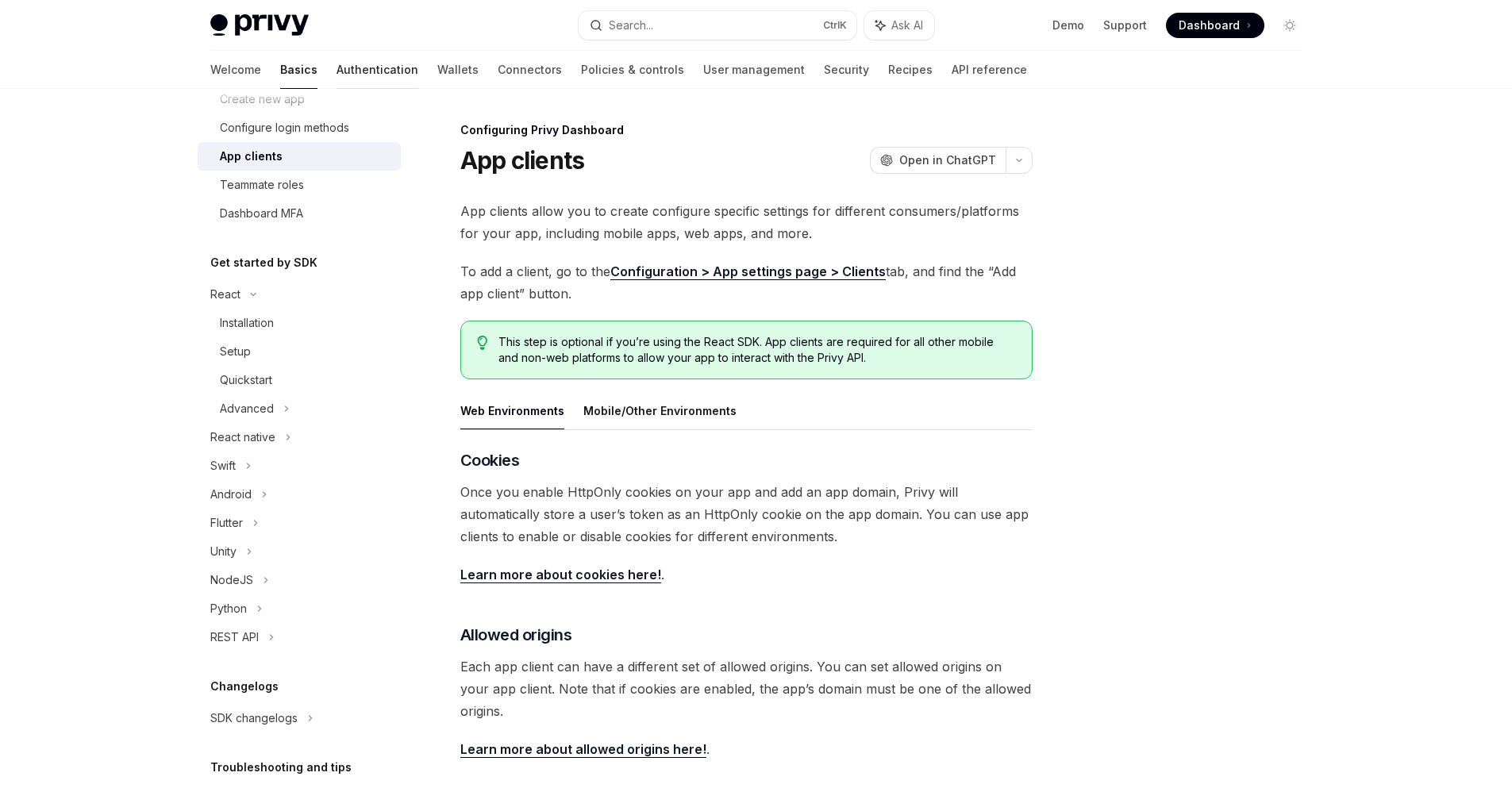
click at [336, 68] on link "Authentication" at bounding box center [378, 70] width 82 height 38
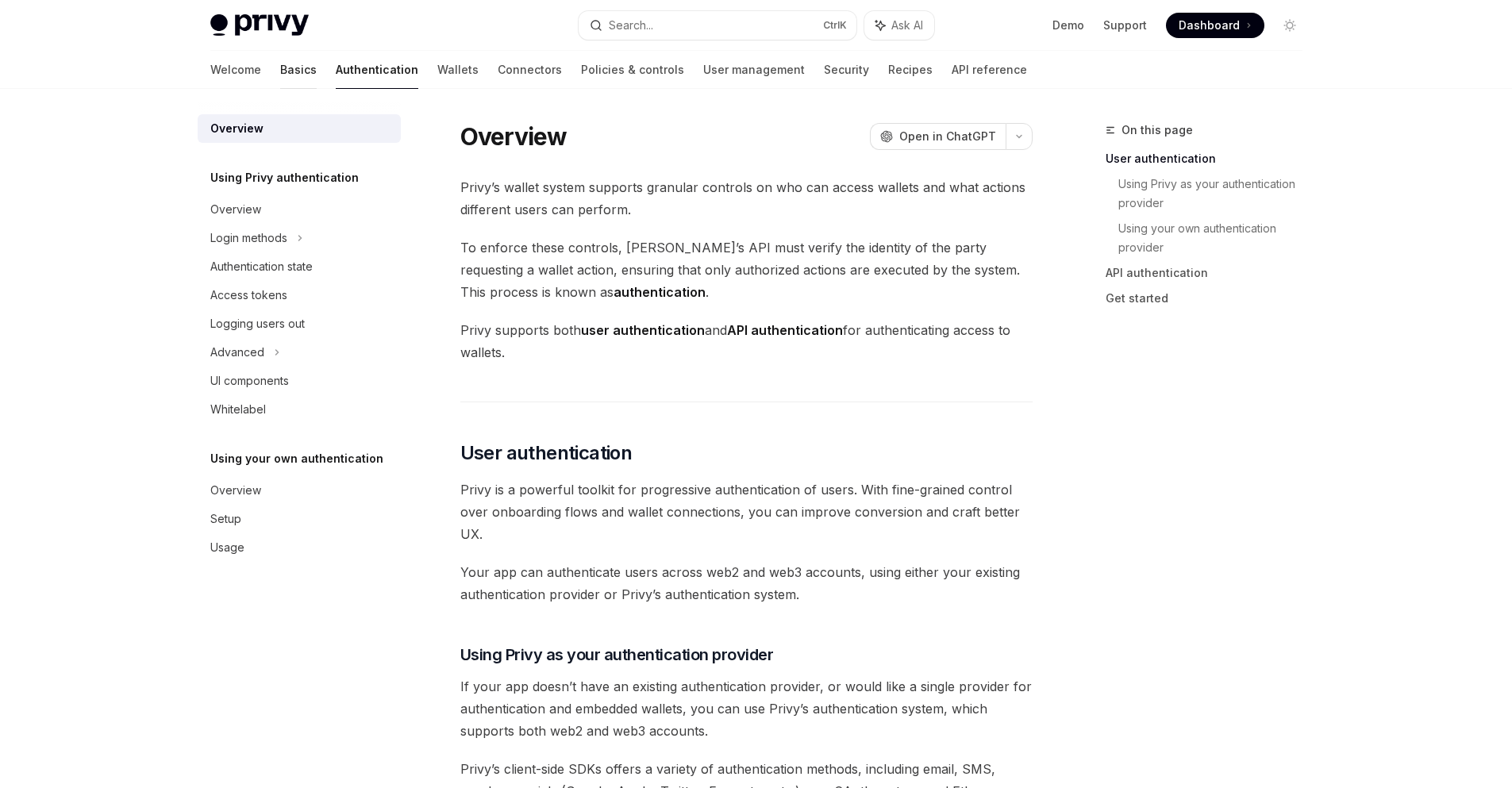
click at [280, 73] on link "Basics" at bounding box center [298, 70] width 36 height 38
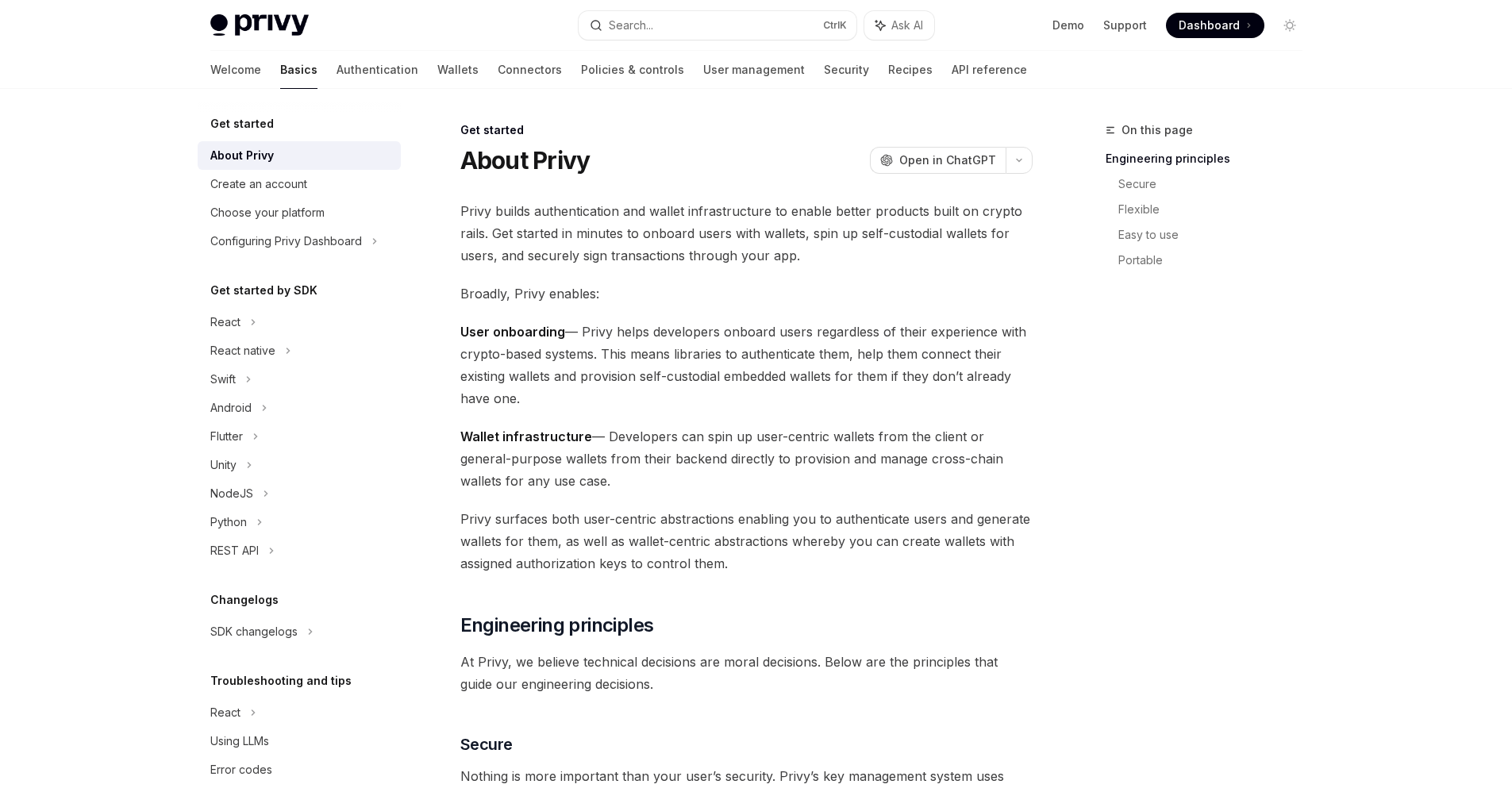
scroll to position [28, 0]
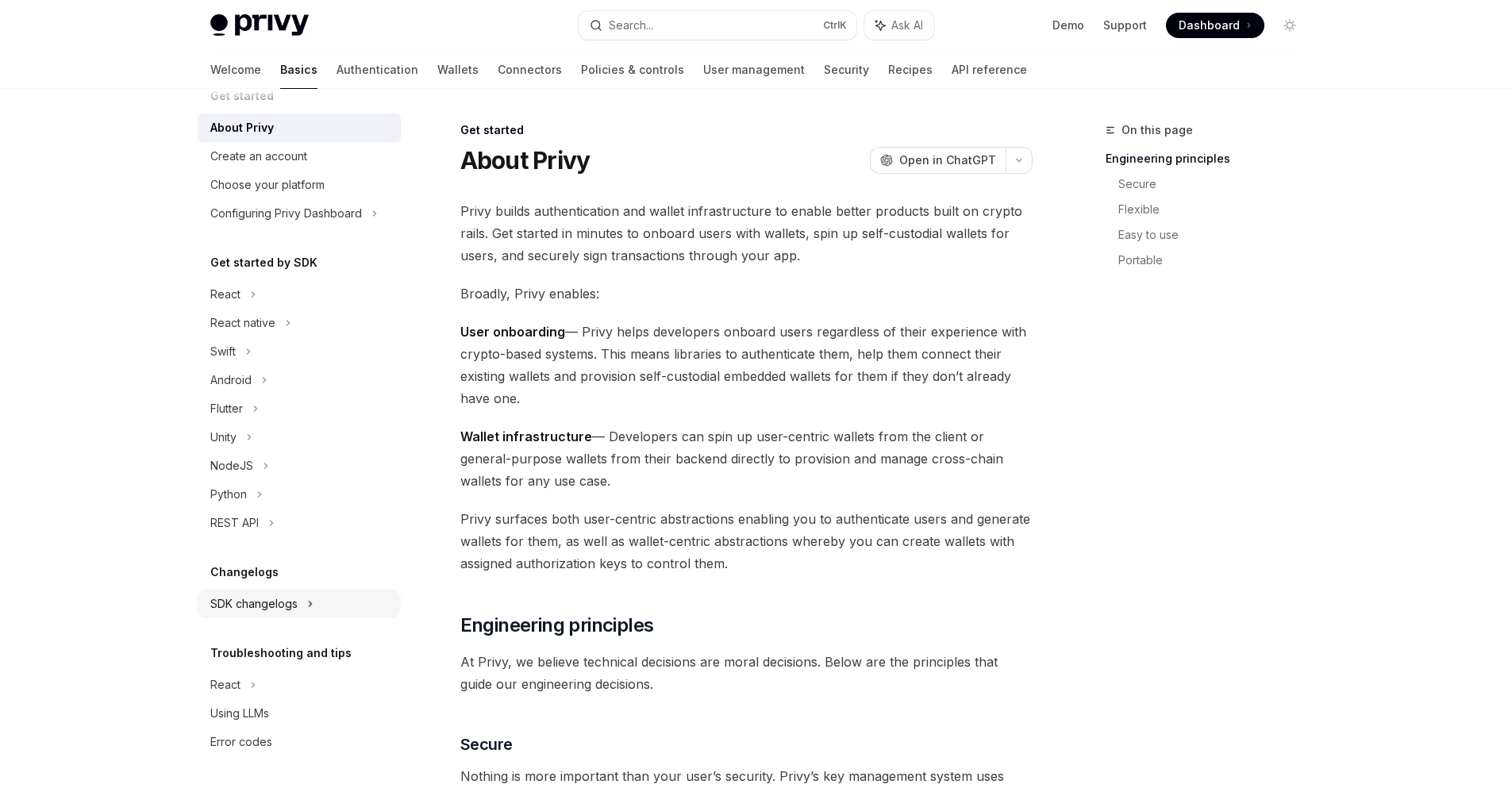
click at [241, 304] on div "SDK changelogs" at bounding box center [226, 294] width 31 height 19
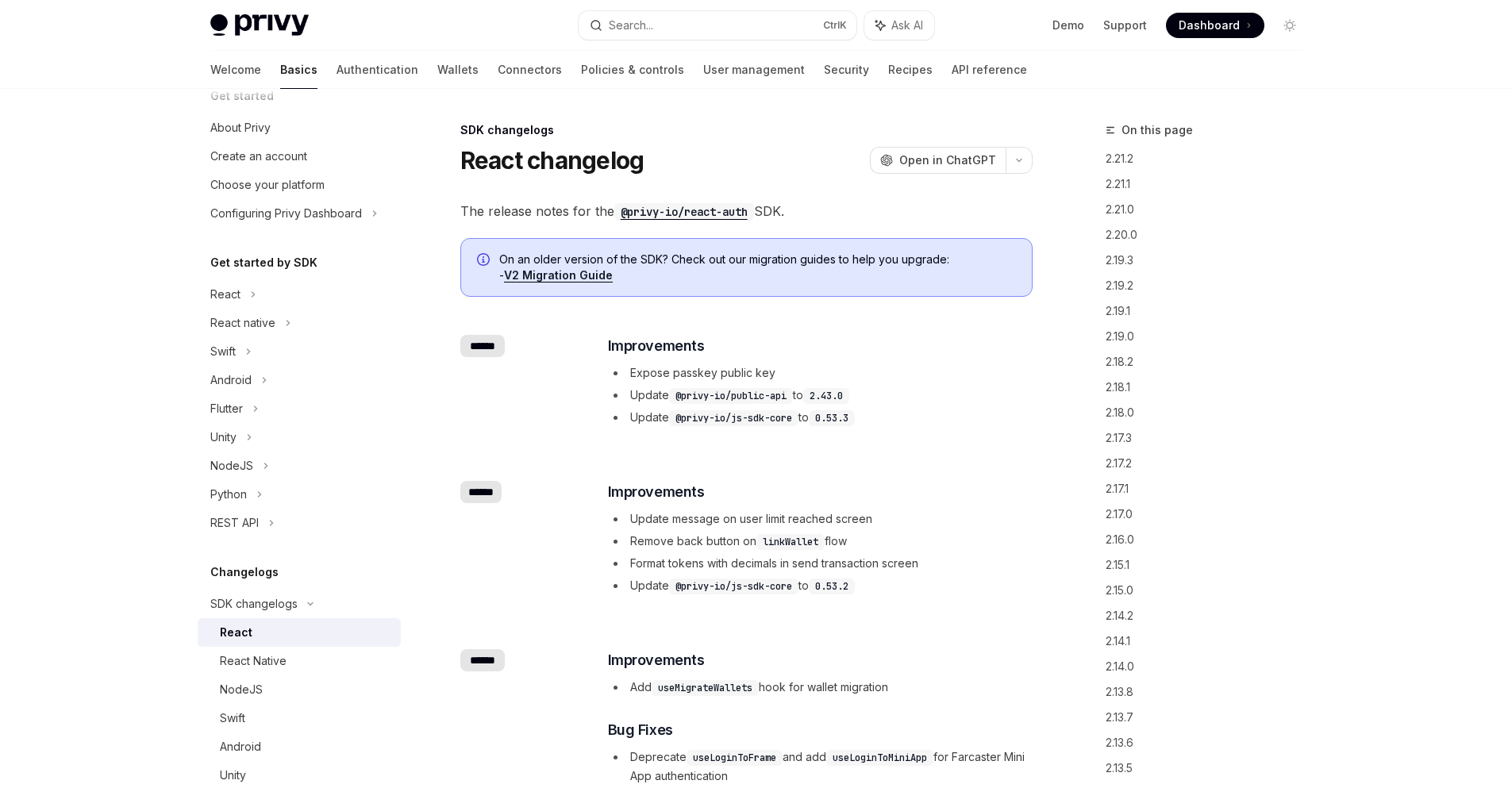
scroll to position [313, 0]
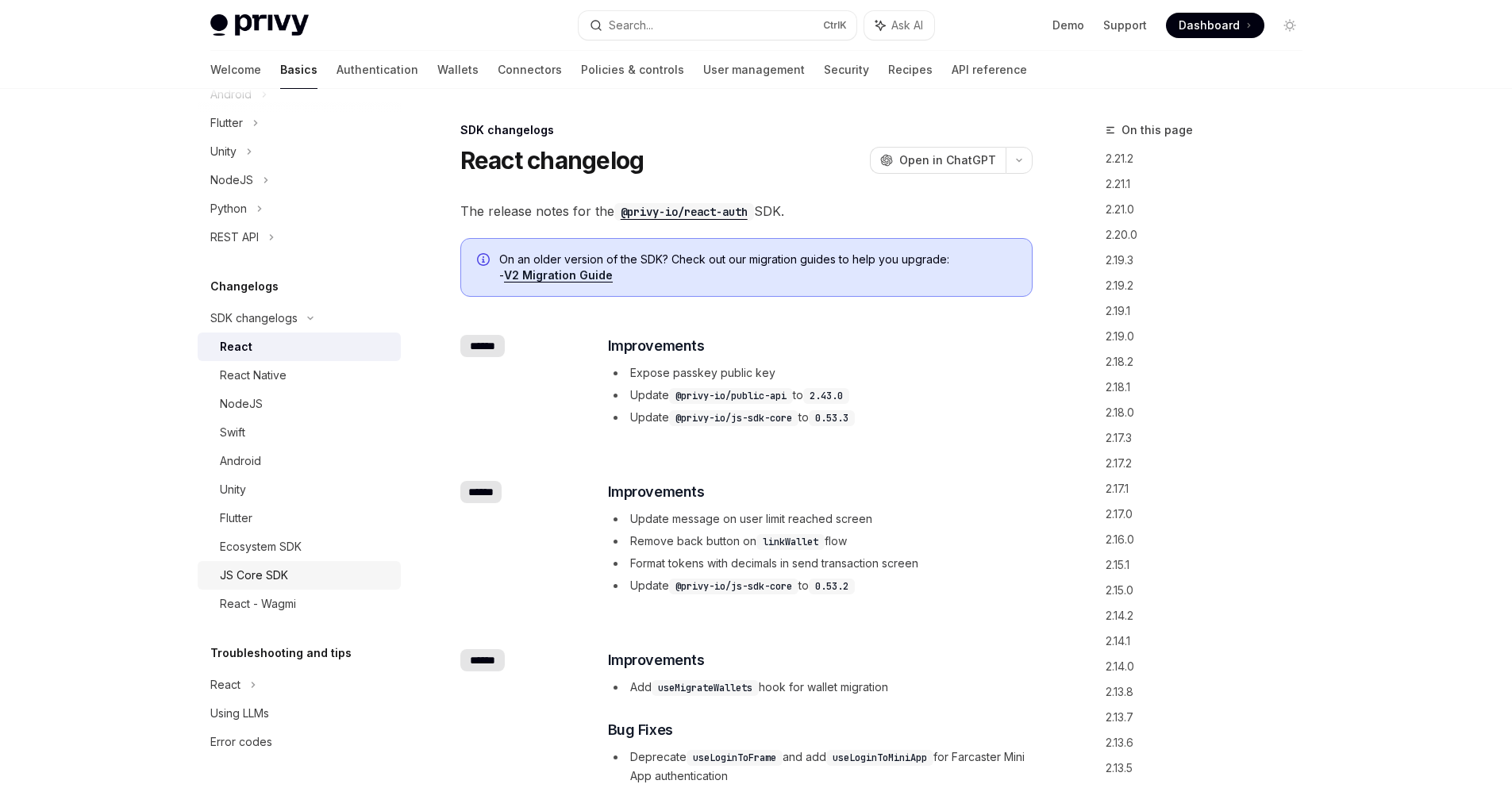
click at [258, 573] on div "JS Core SDK" at bounding box center [253, 575] width 68 height 19
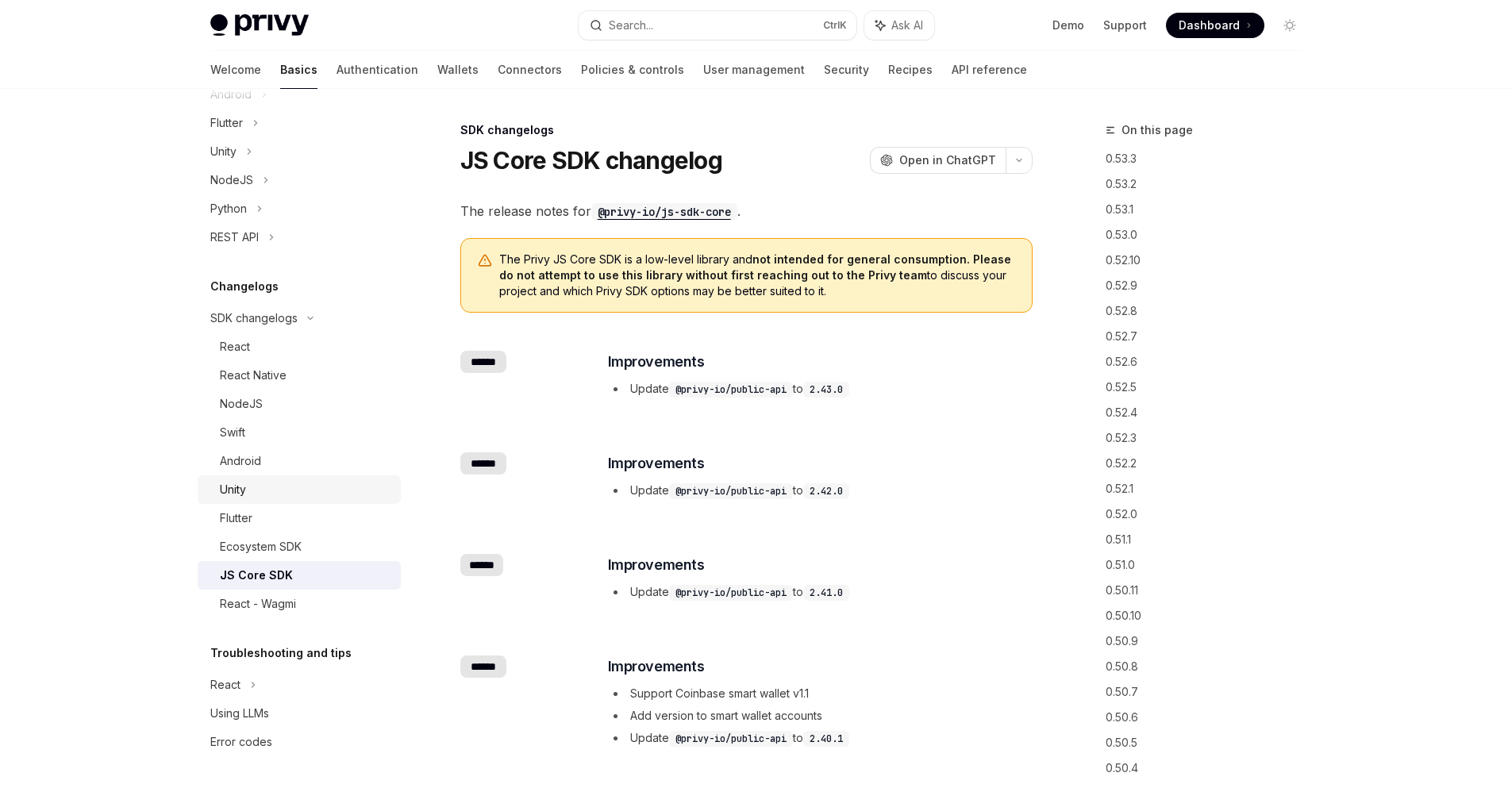
scroll to position [129, 0]
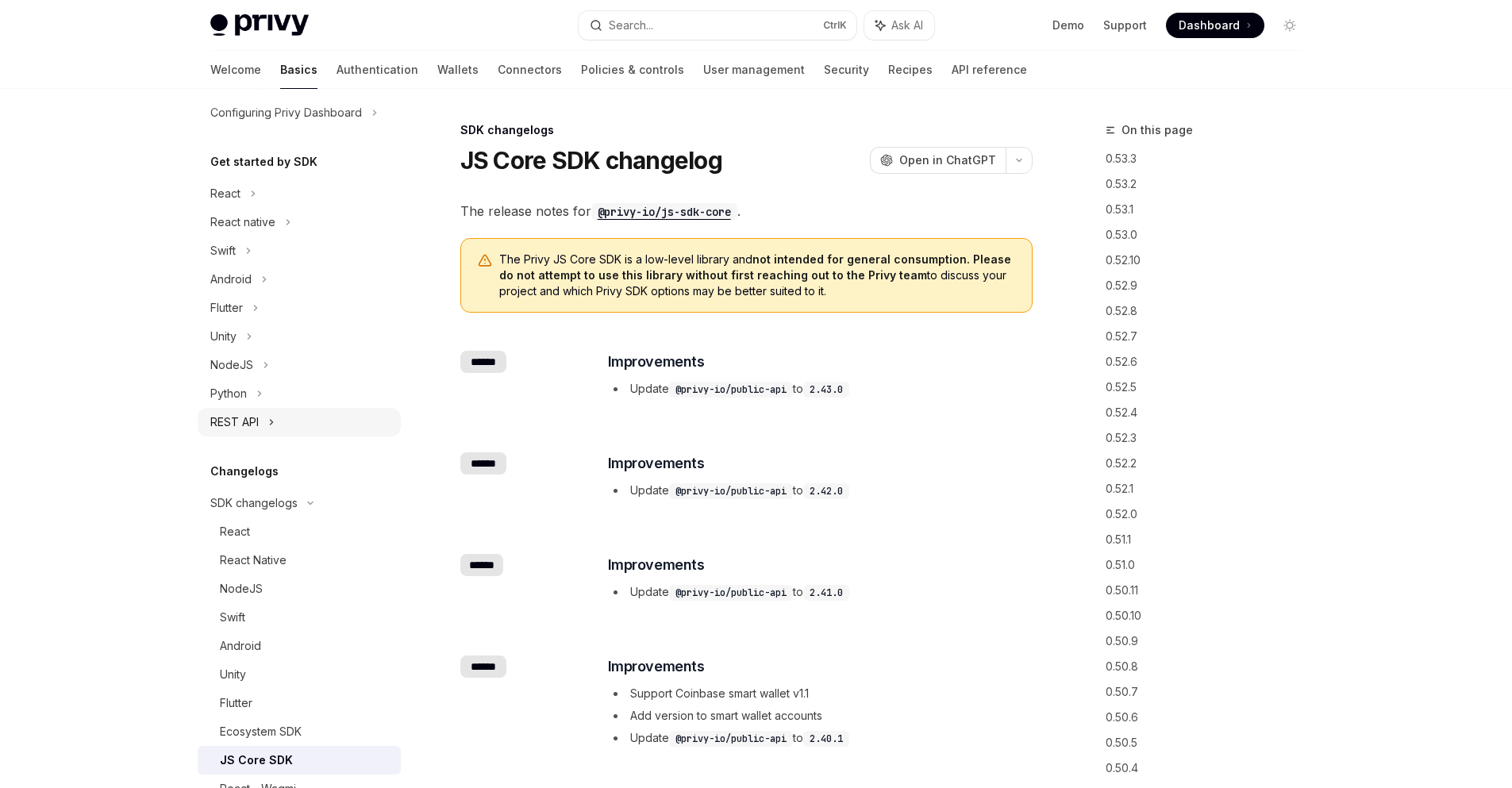
click at [242, 421] on div "REST API" at bounding box center [234, 422] width 49 height 19
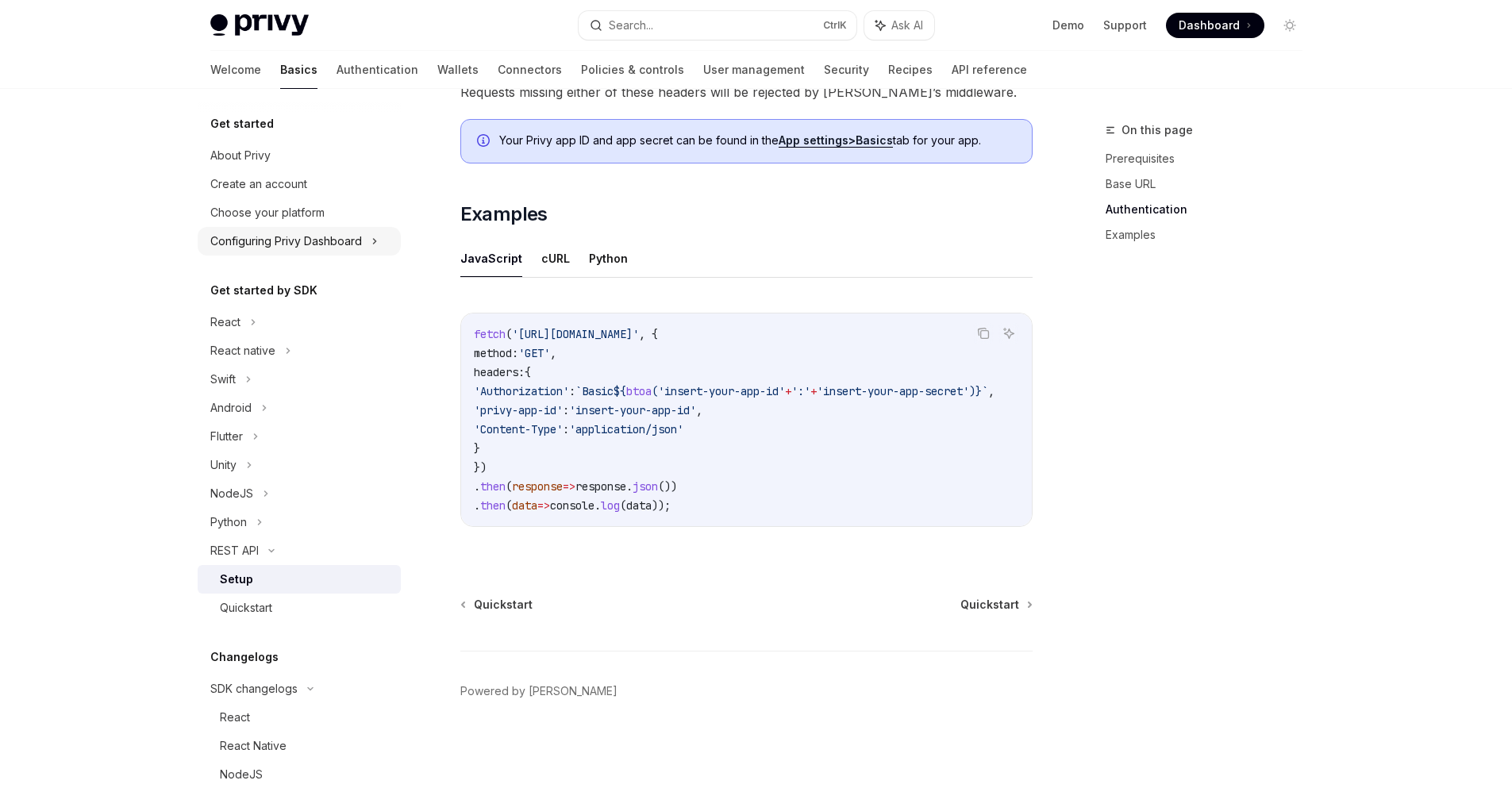
click at [288, 241] on div "Configuring Privy Dashboard" at bounding box center [286, 242] width 152 height 19
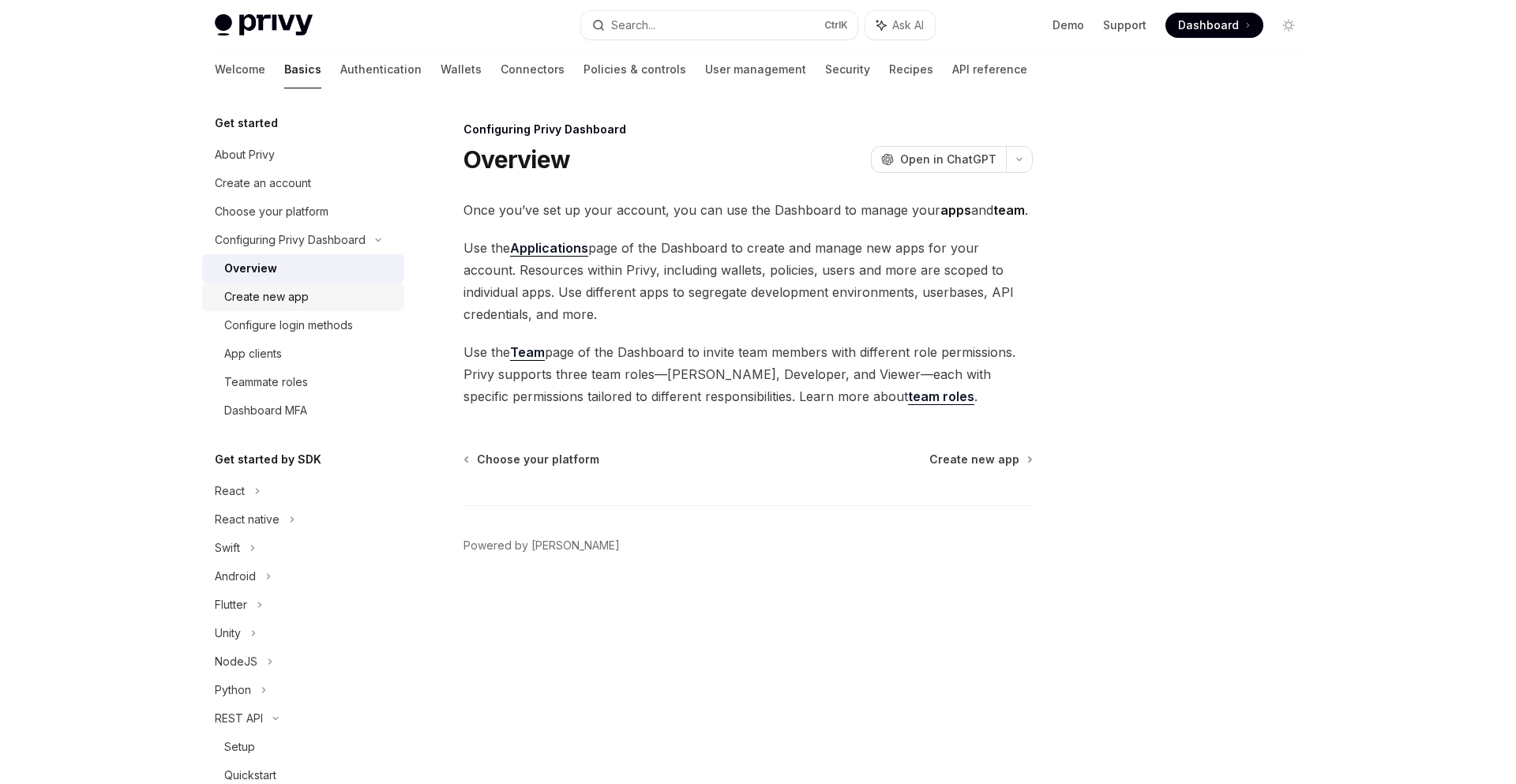
click at [271, 293] on div "Create new app" at bounding box center [266, 296] width 85 height 19
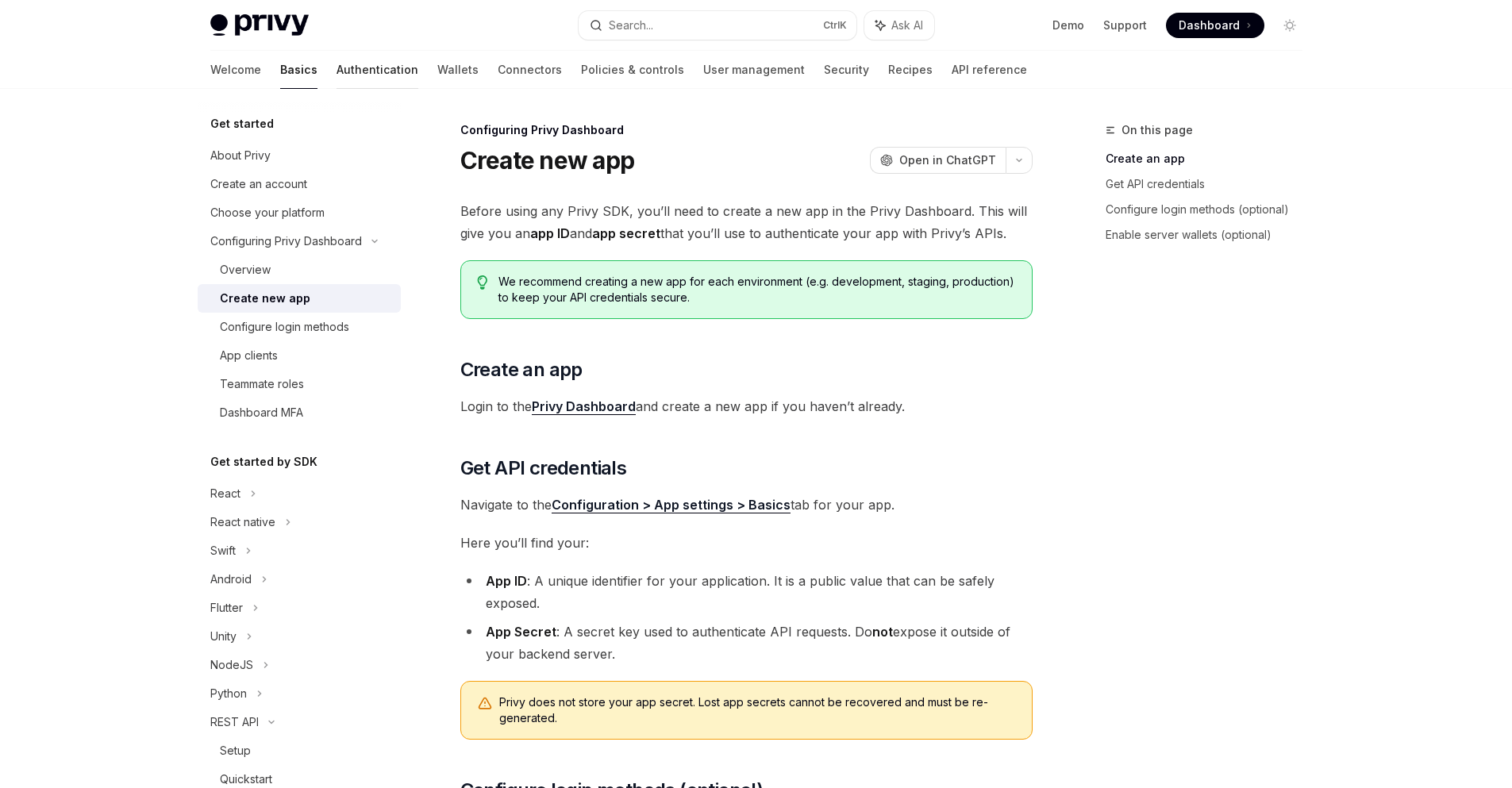
click at [336, 70] on link "Authentication" at bounding box center [378, 70] width 82 height 38
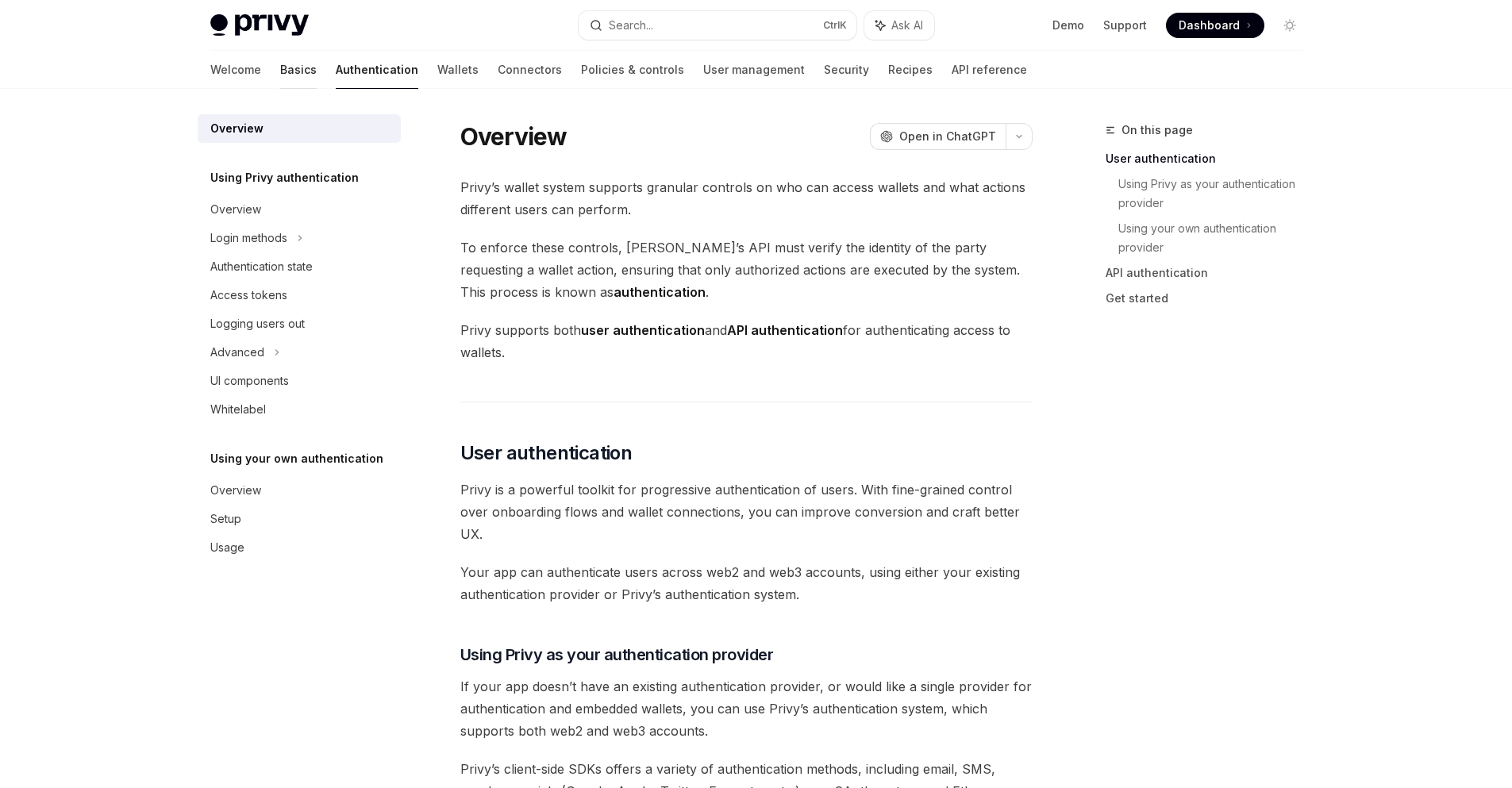
click at [280, 68] on link "Basics" at bounding box center [298, 70] width 36 height 38
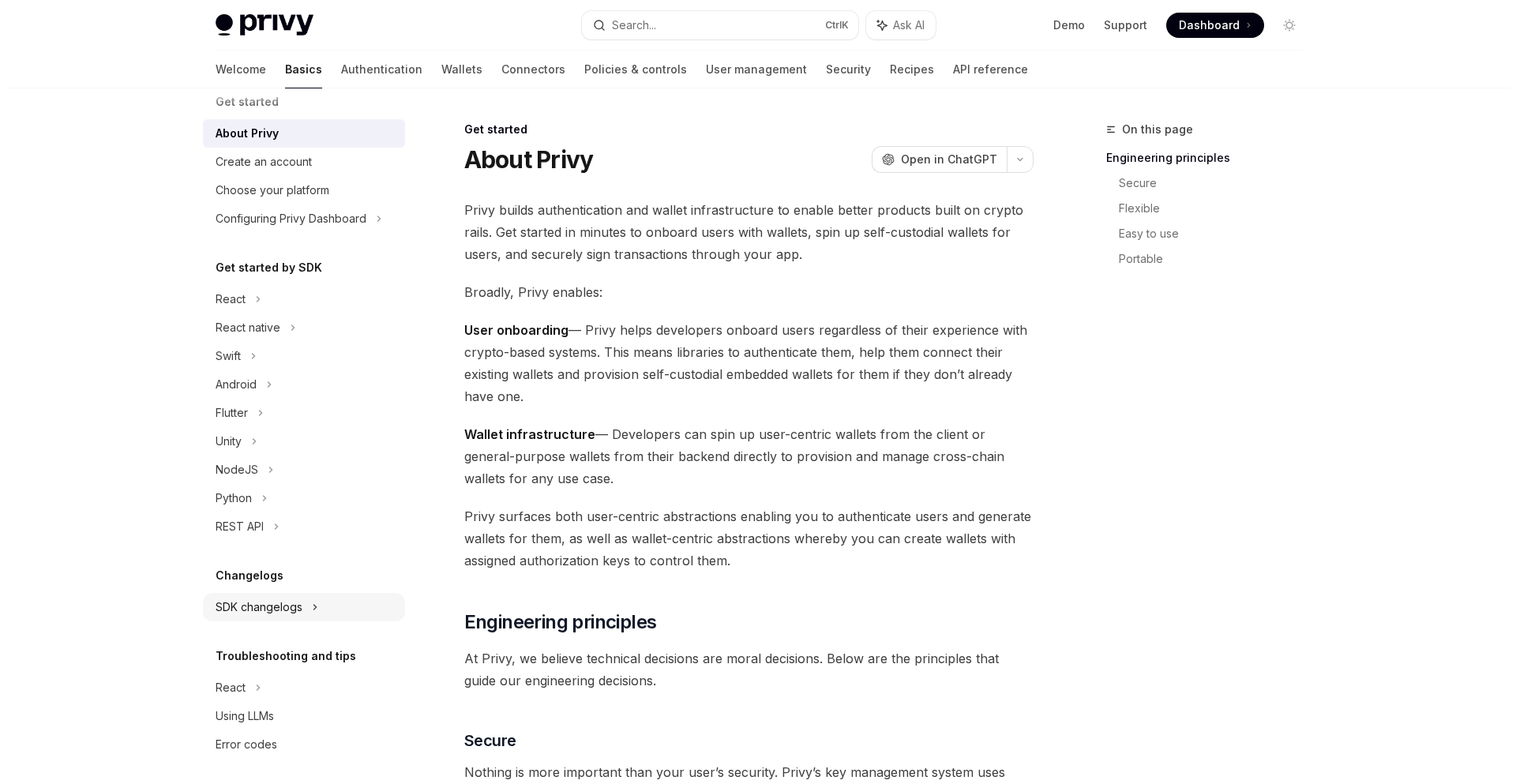
scroll to position [28, 0]
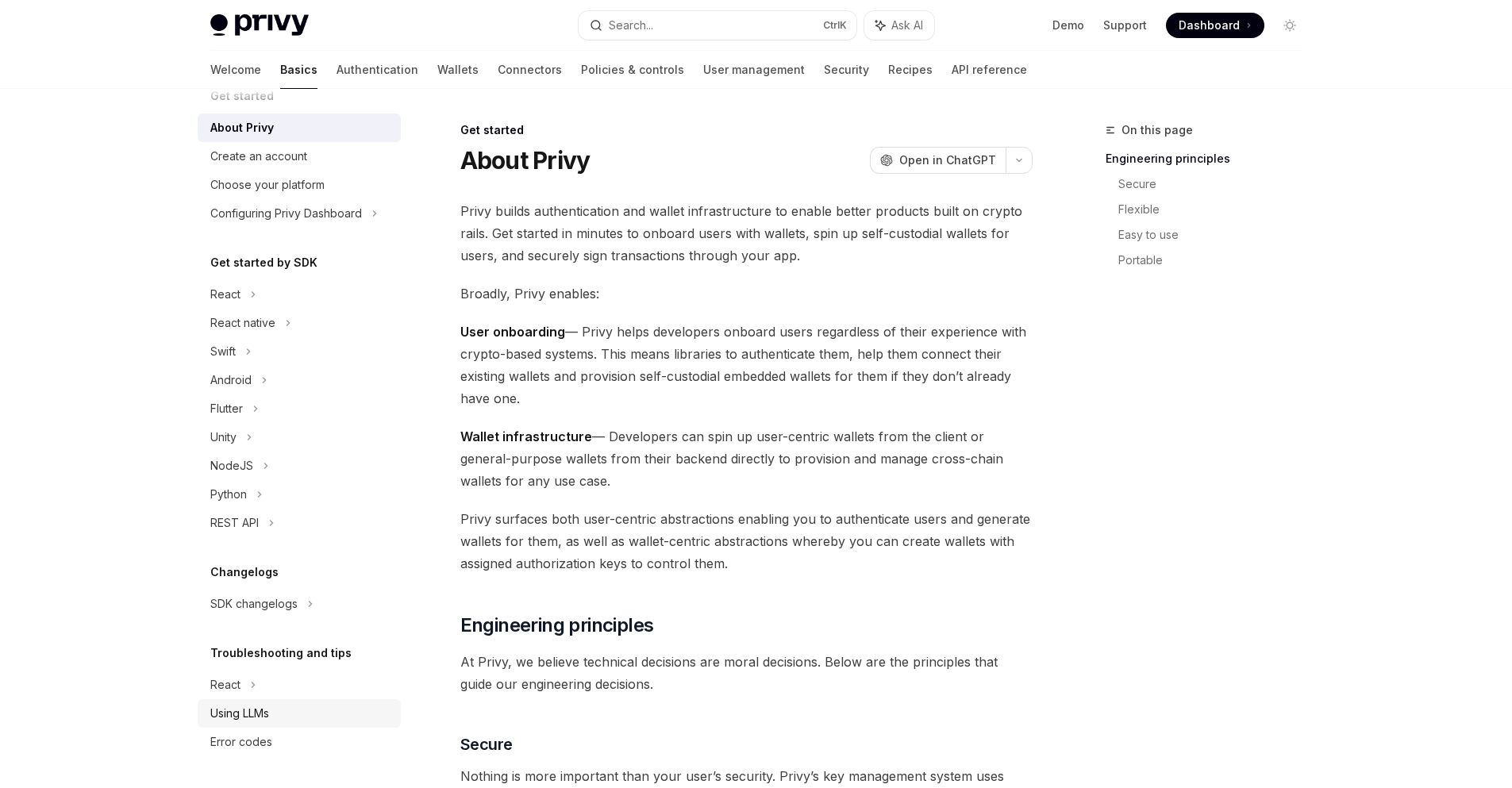
click at [228, 713] on div "Using LLMs" at bounding box center [239, 713] width 58 height 19
type textarea "*"
